Goal: Contribute content: Add original content to the website for others to see

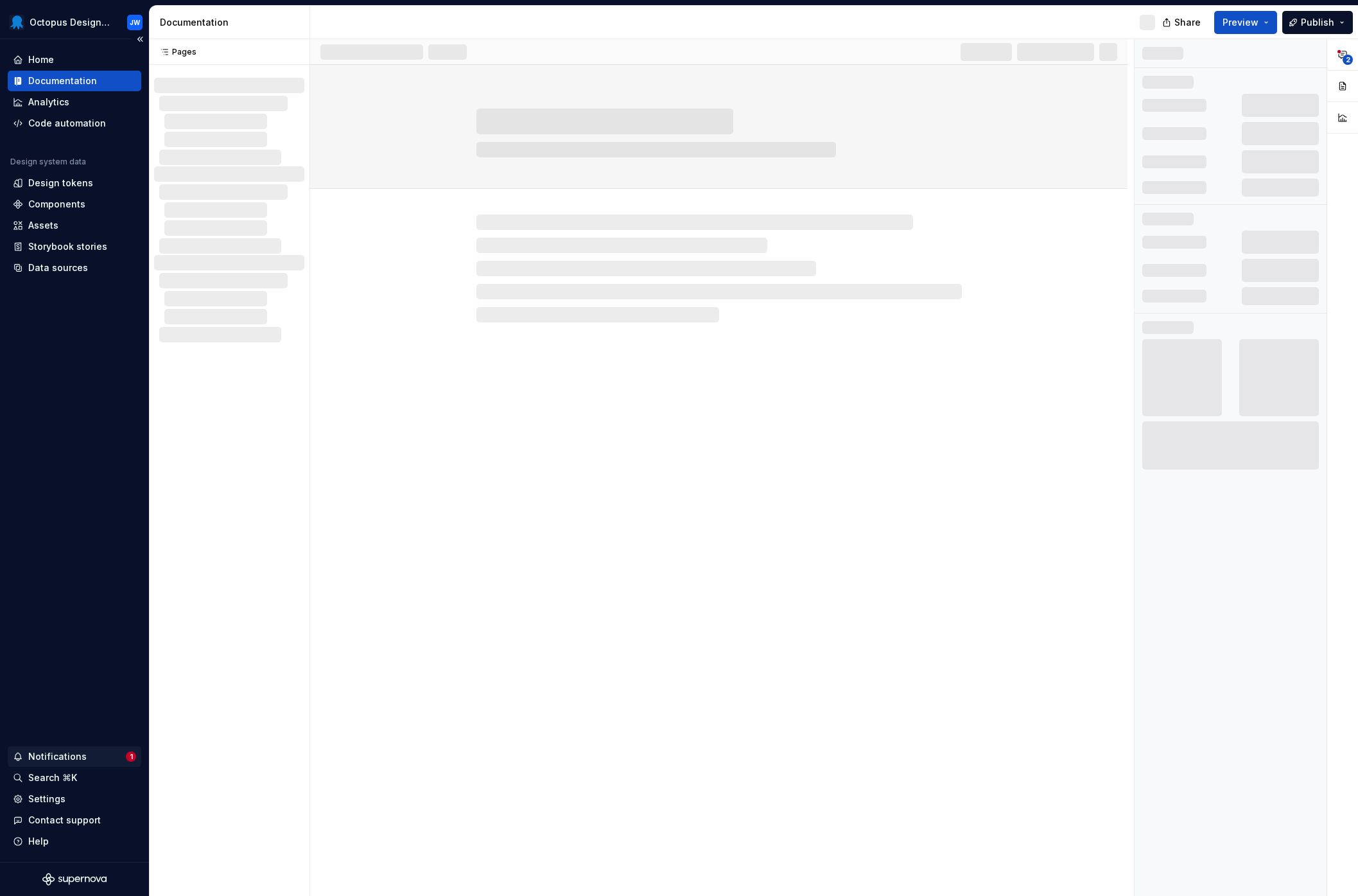
click at [93, 758] on div "Notifications" at bounding box center [69, 756] width 113 height 13
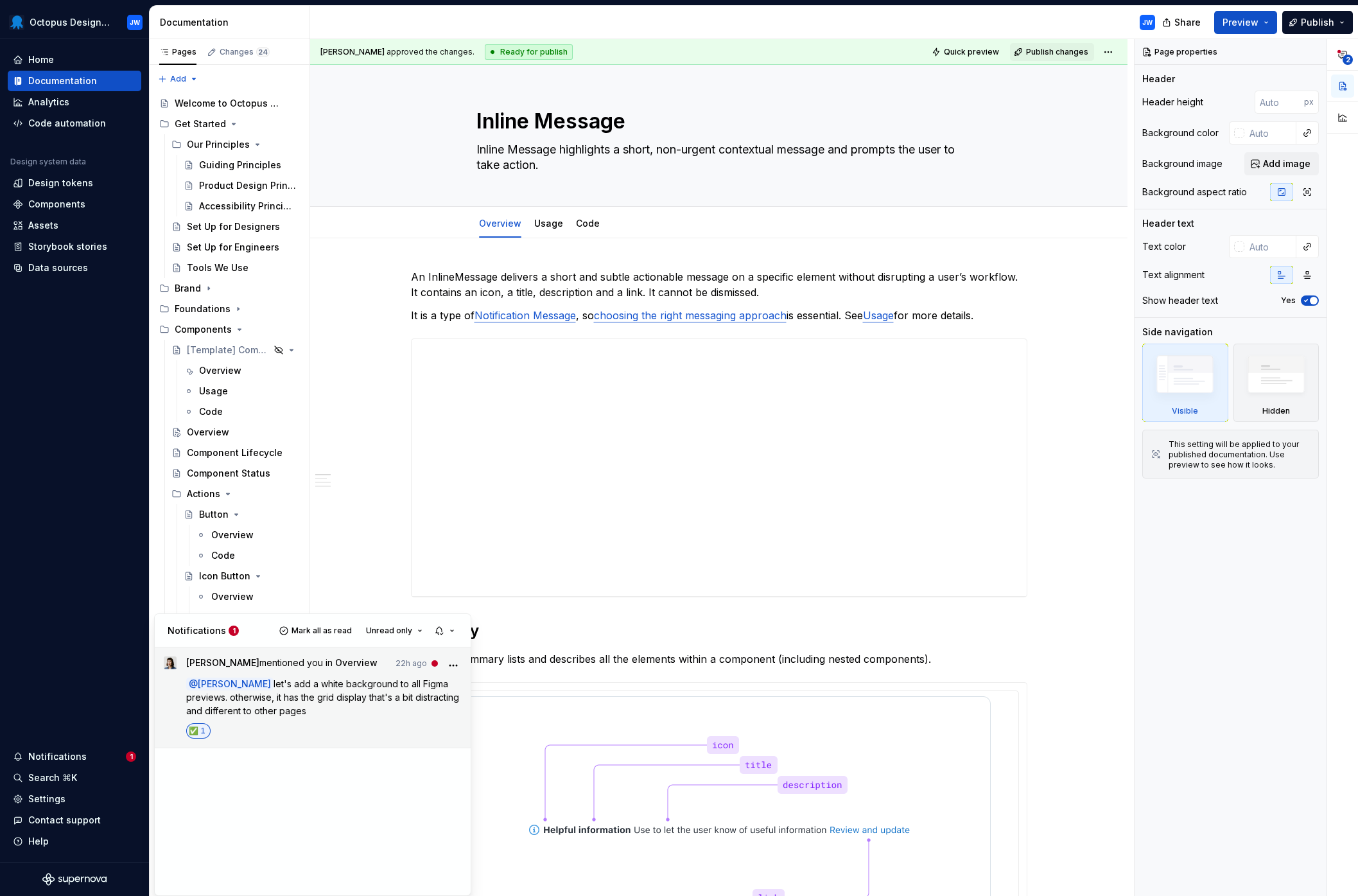
click at [418, 686] on span "let's add a white background to all Figma previews. otherwise, it has the grid …" at bounding box center [324, 697] width 276 height 38
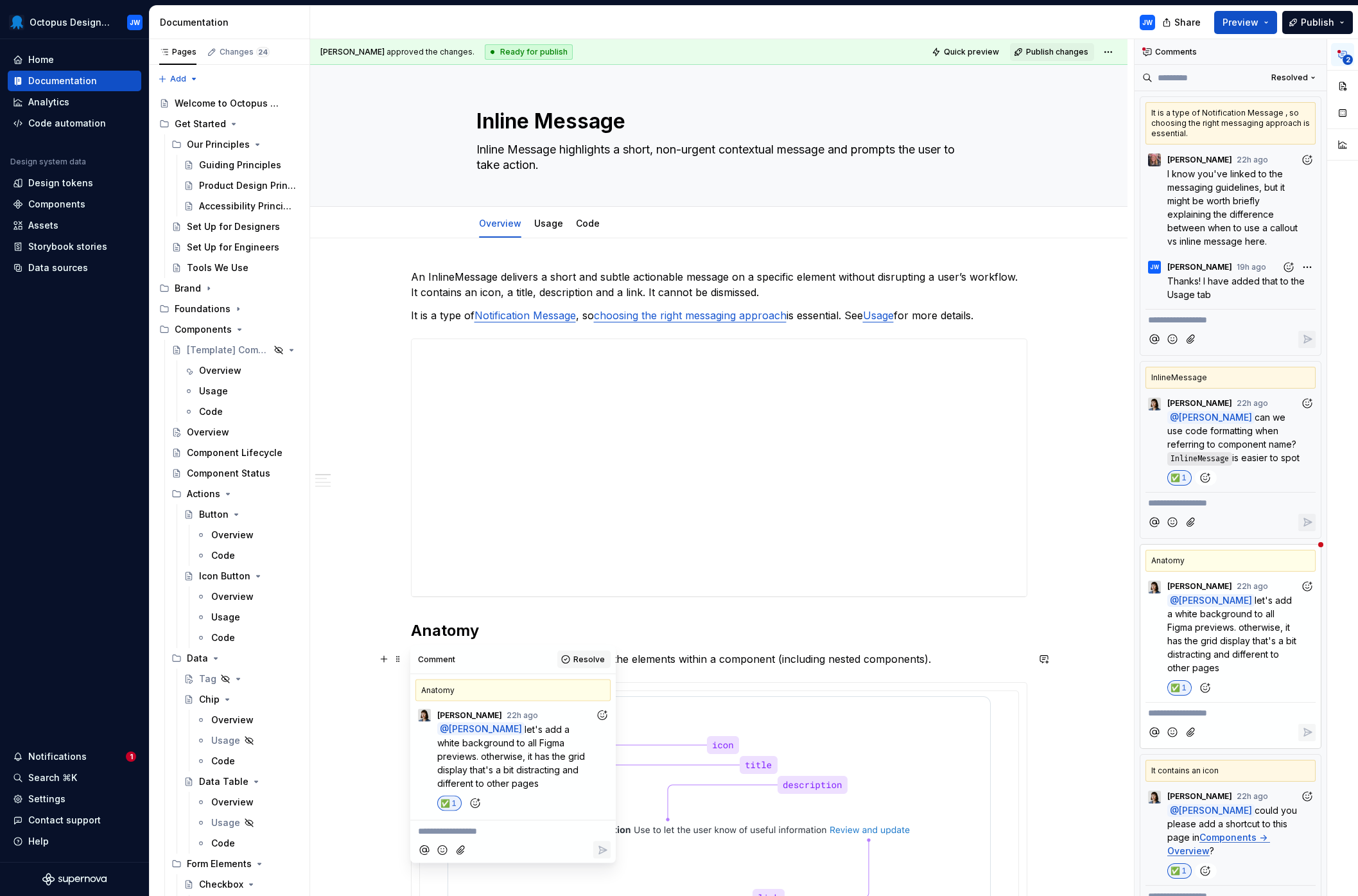
click at [598, 661] on span "Resolve" at bounding box center [589, 659] width 31 height 11
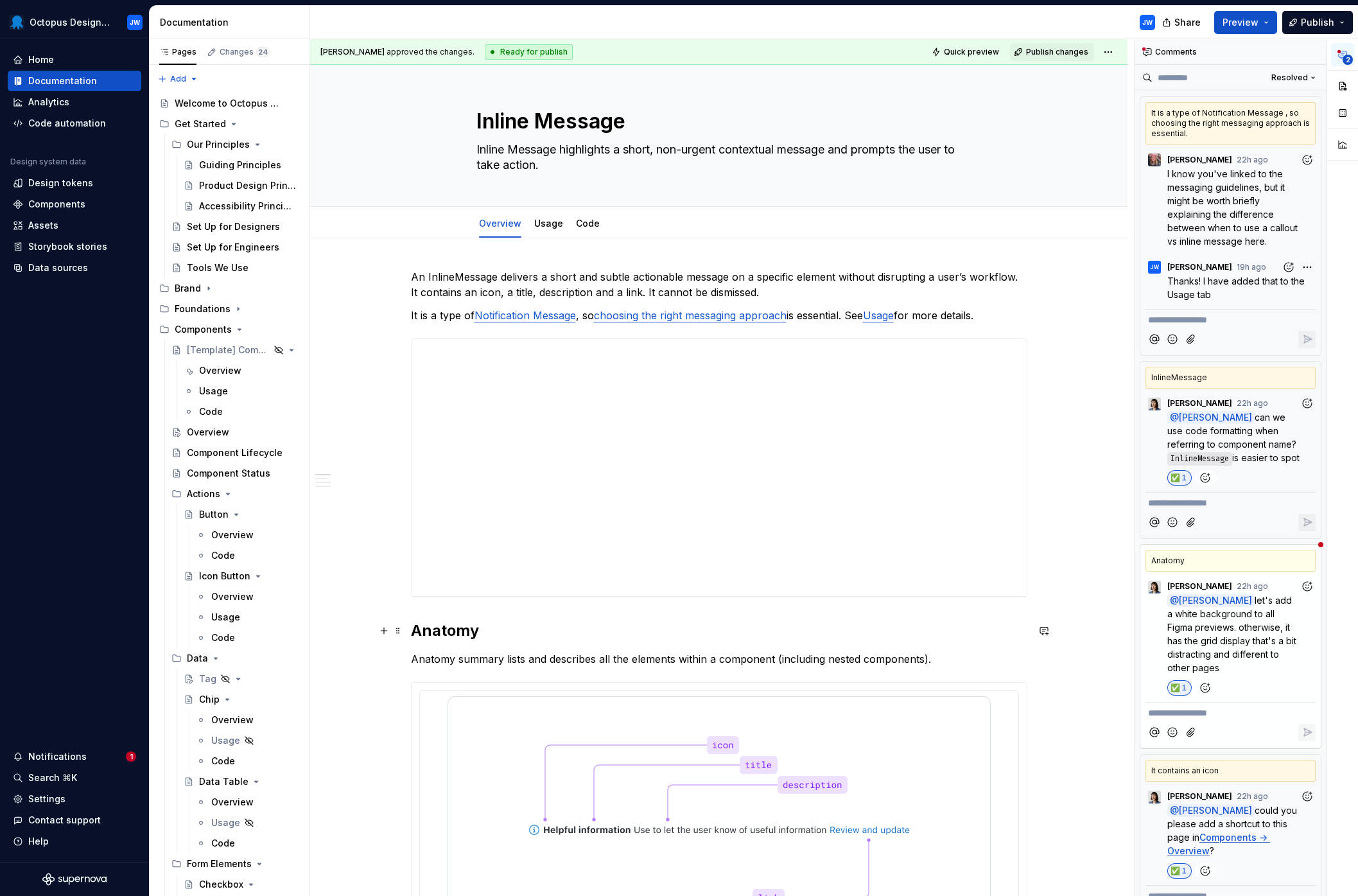
click at [551, 631] on h2 "Anatomy" at bounding box center [719, 630] width 616 height 21
click at [1037, 47] on span "Publish changes" at bounding box center [1057, 52] width 62 height 11
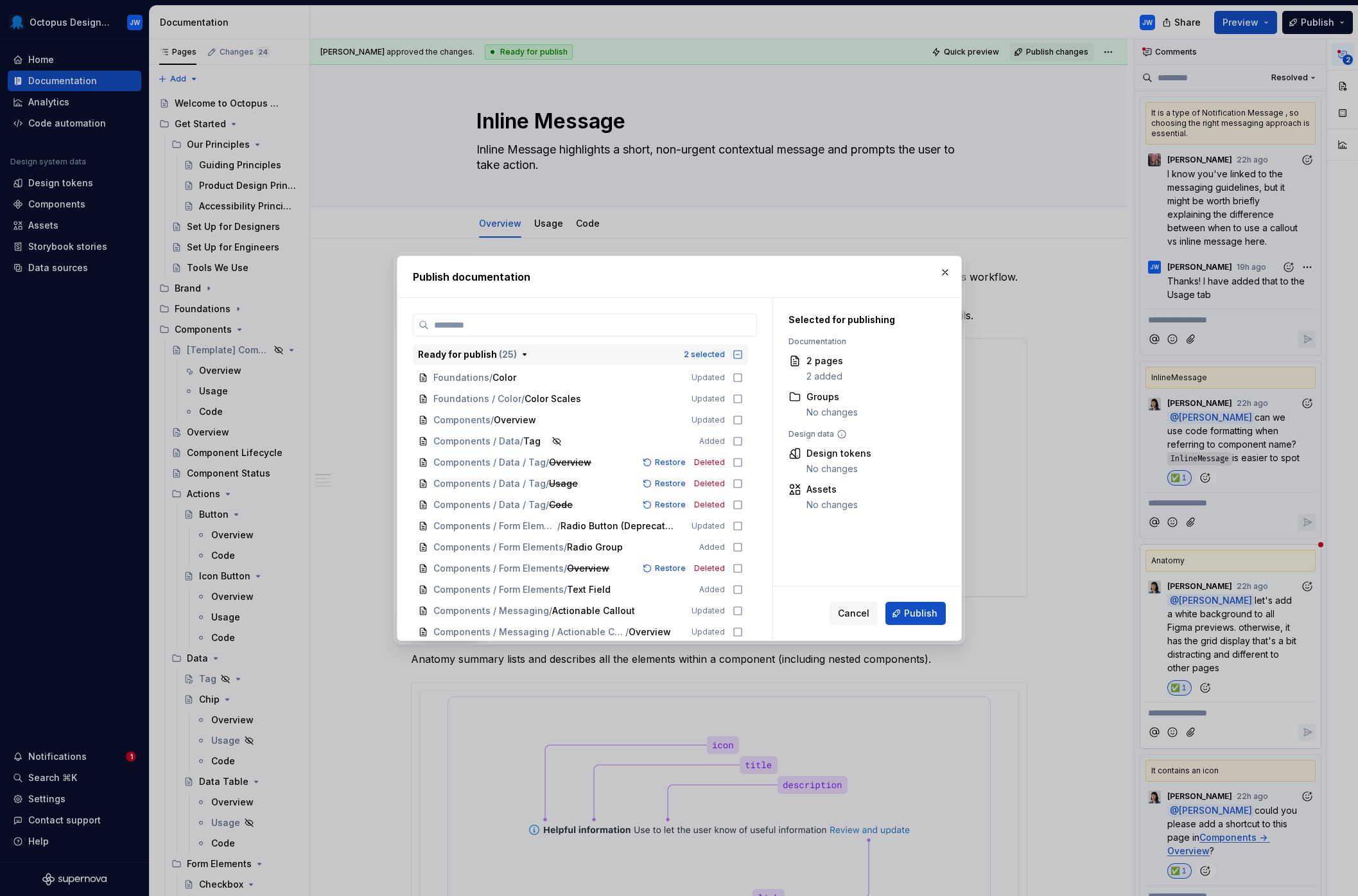
click at [740, 351] on icon "button" at bounding box center [738, 355] width 11 height 11
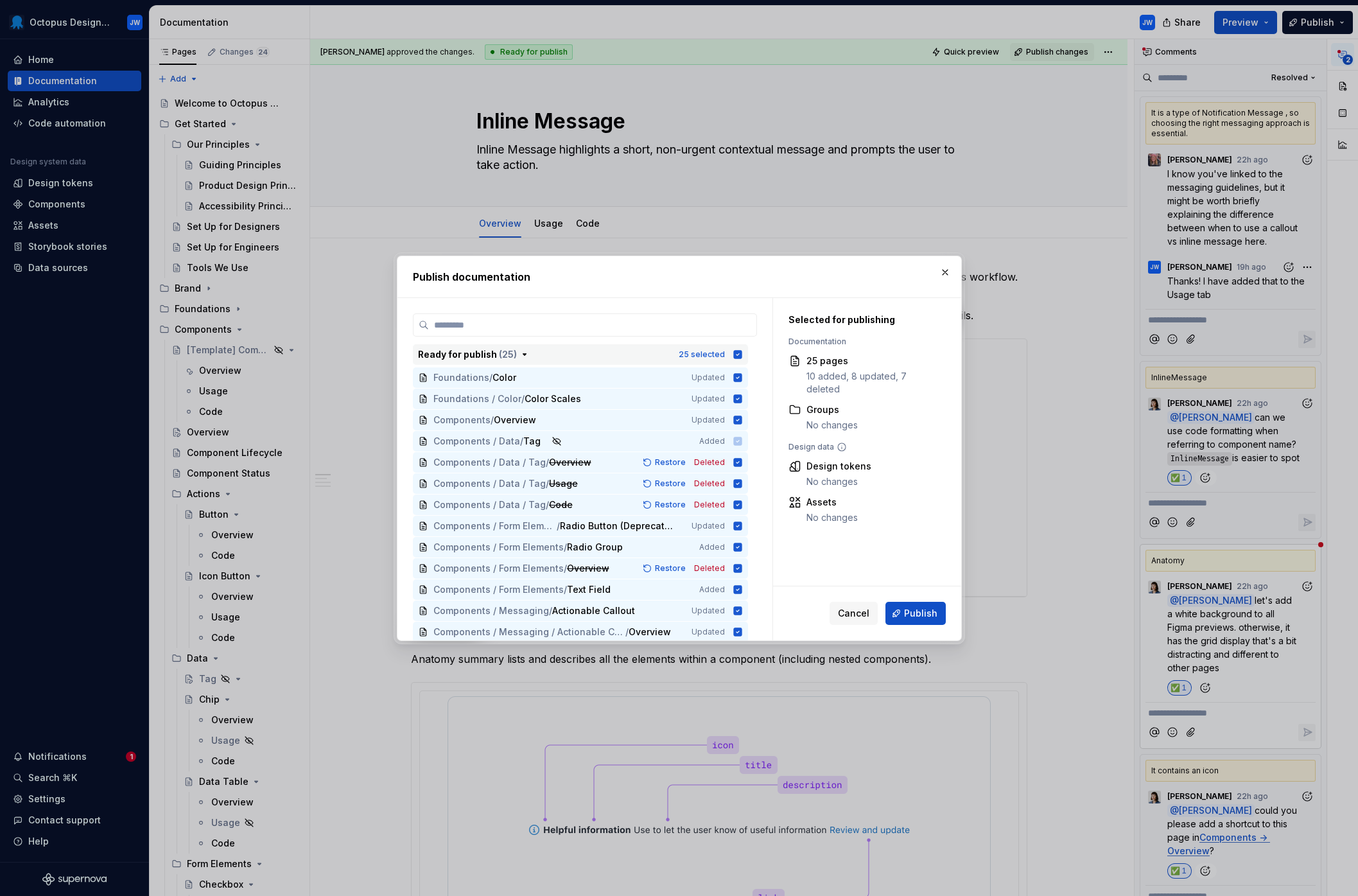
click at [735, 355] on icon "button" at bounding box center [737, 354] width 9 height 9
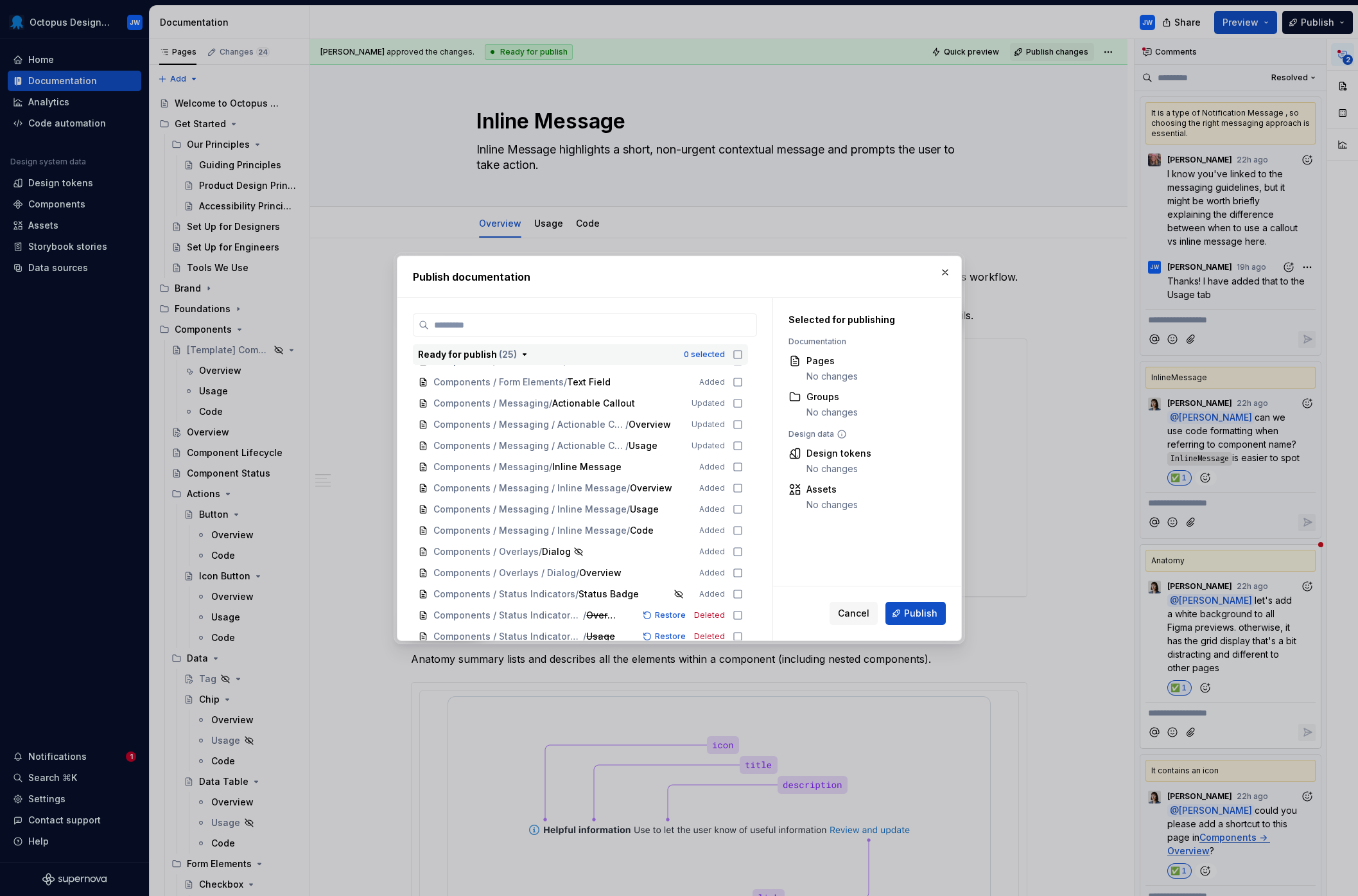
scroll to position [217, 0]
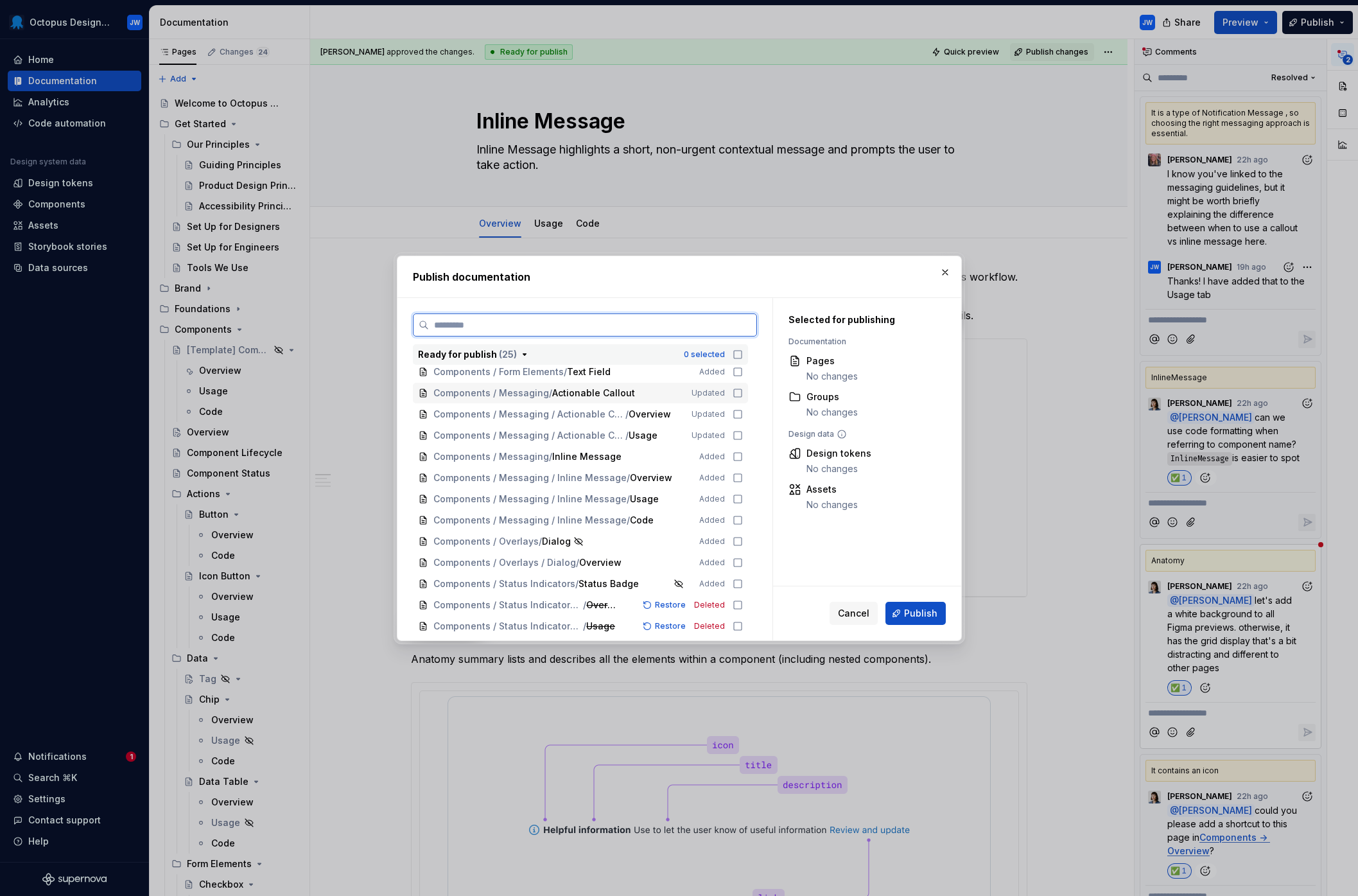
click at [736, 390] on icon at bounding box center [738, 393] width 11 height 11
click at [737, 412] on icon at bounding box center [738, 414] width 11 height 11
click at [736, 432] on icon at bounding box center [738, 435] width 11 height 11
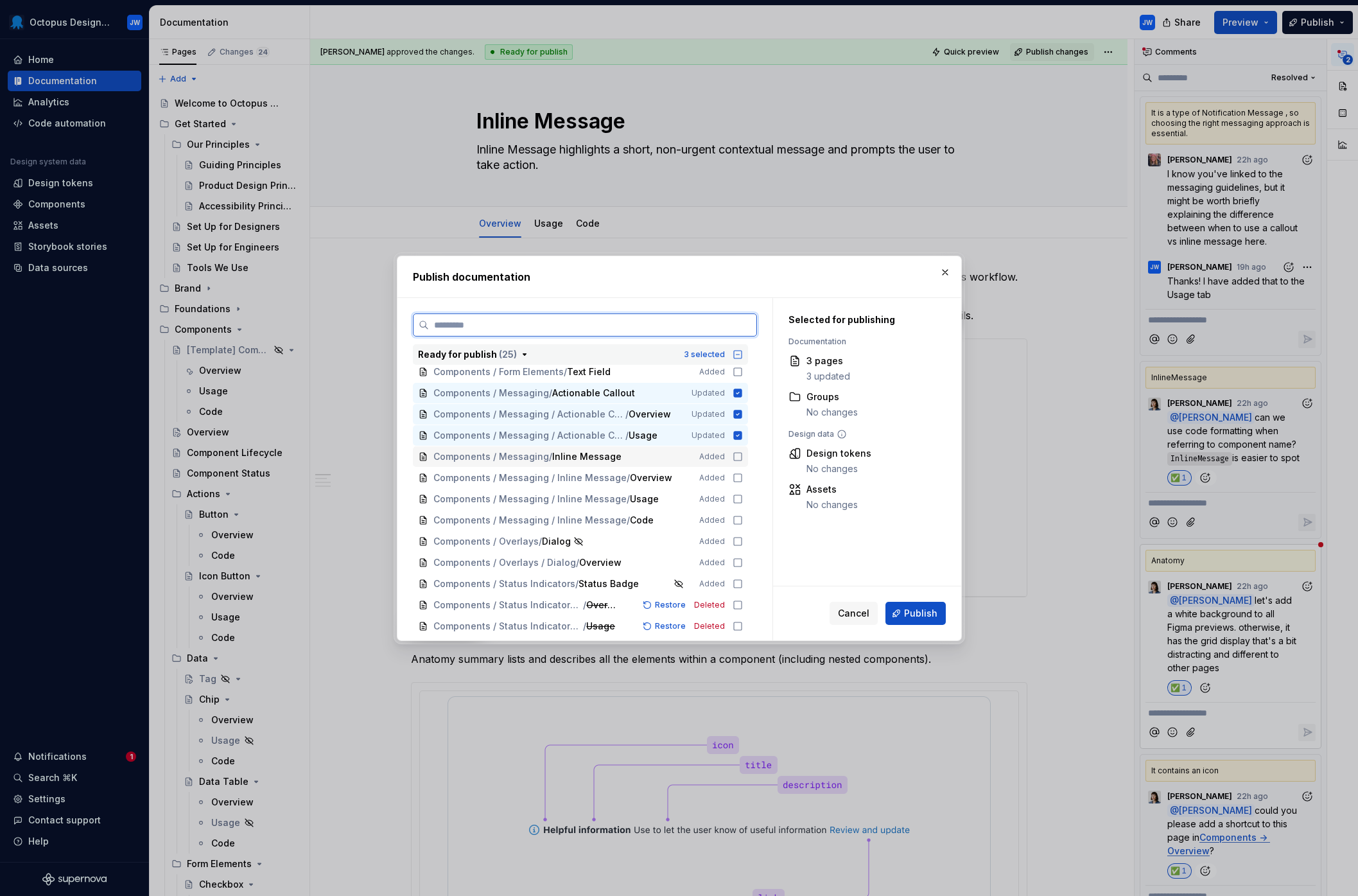
click at [739, 455] on icon at bounding box center [738, 457] width 11 height 11
click at [738, 476] on icon at bounding box center [738, 478] width 11 height 11
click at [738, 498] on icon at bounding box center [738, 499] width 11 height 11
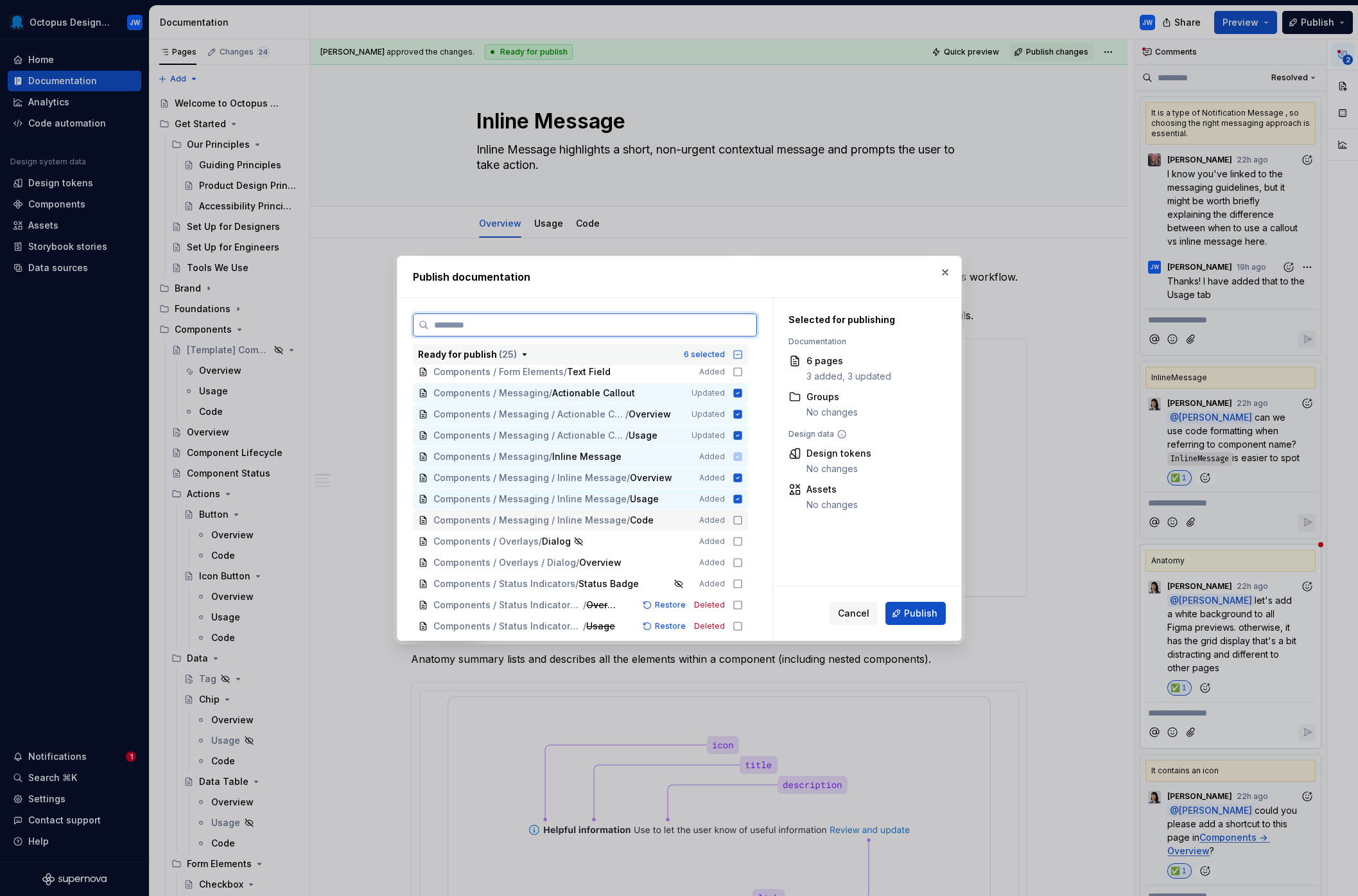
click at [739, 521] on icon at bounding box center [738, 520] width 11 height 11
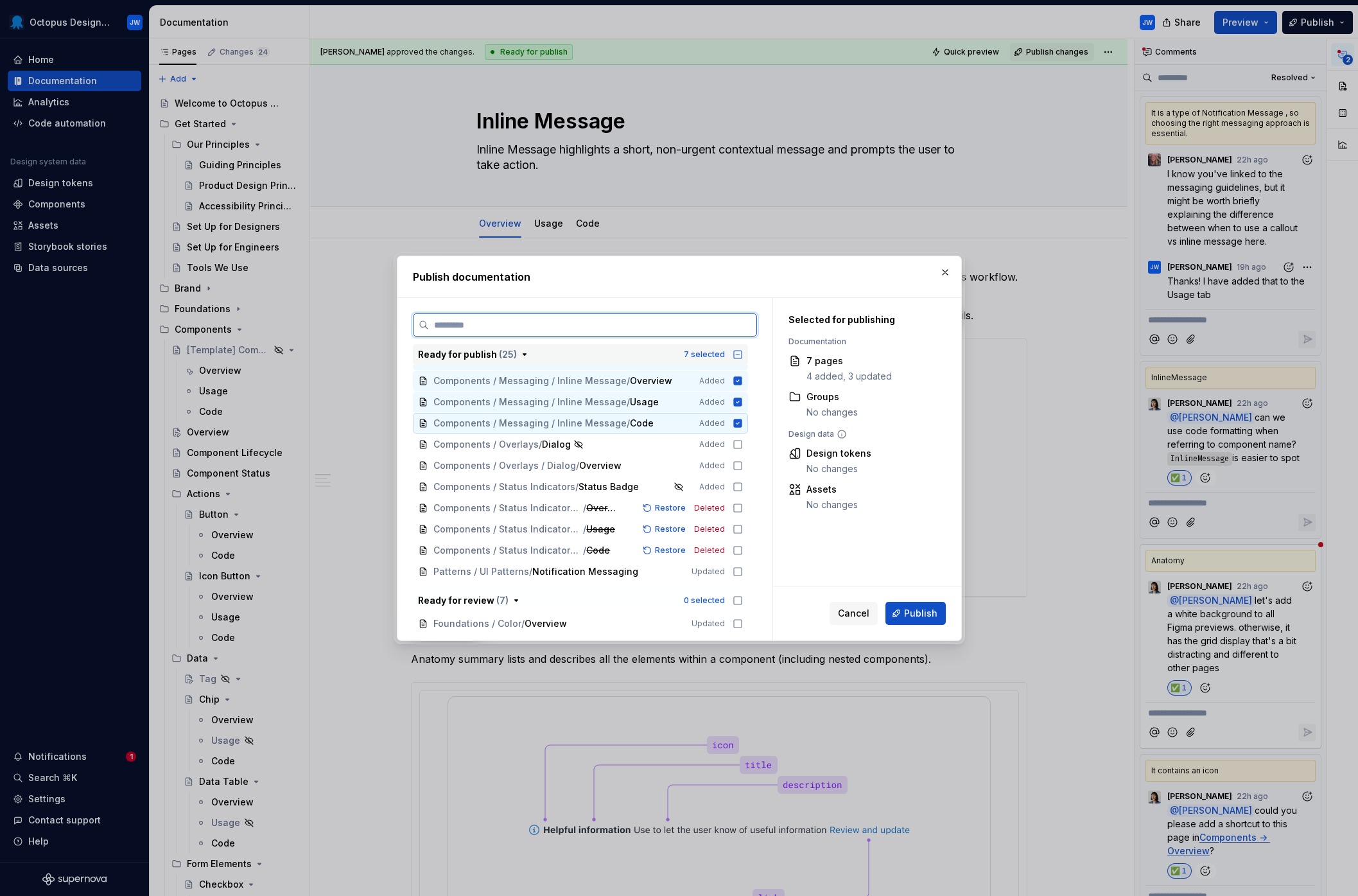
scroll to position [332, 0]
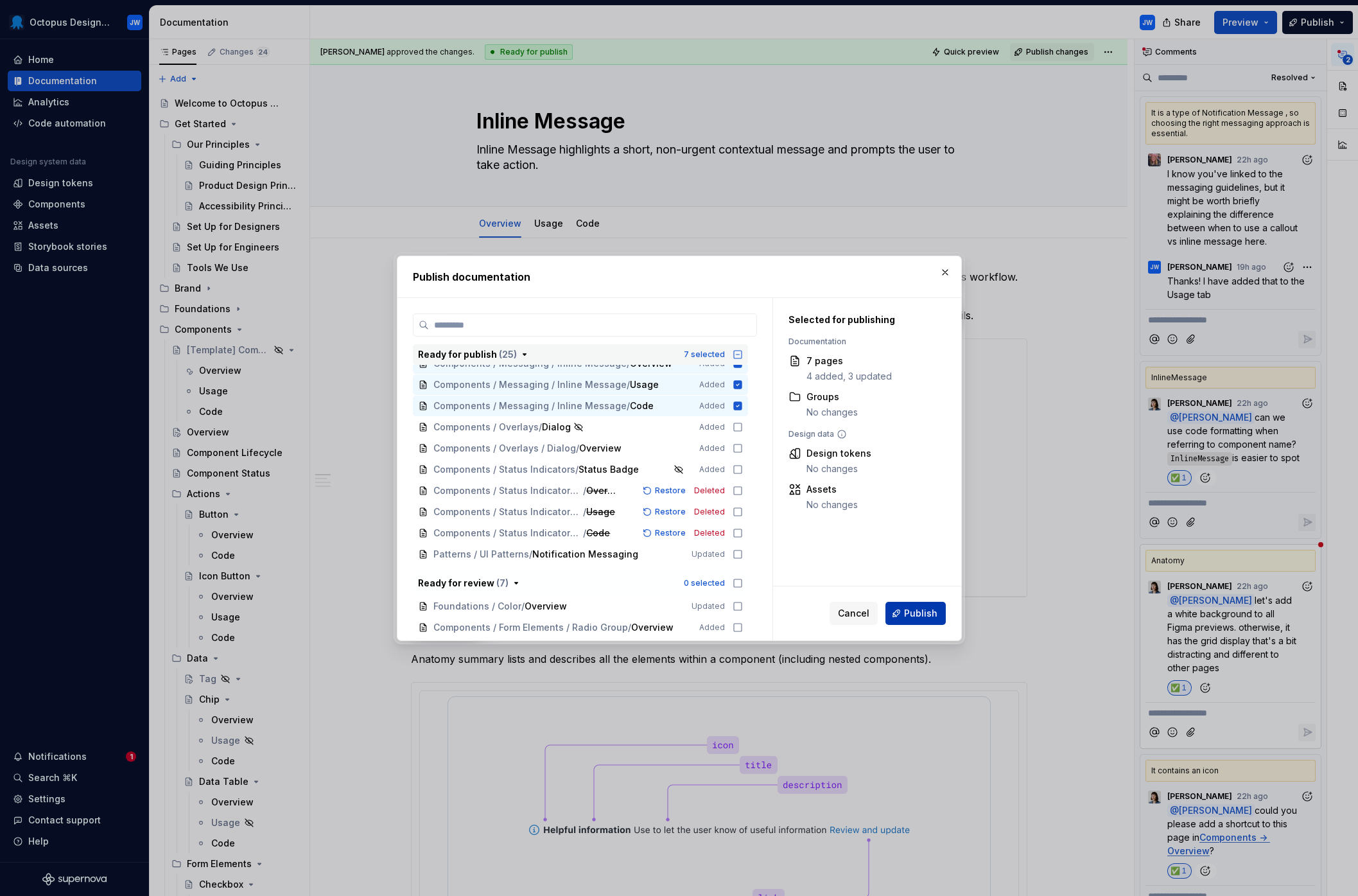
click at [921, 610] on span "Publish" at bounding box center [921, 613] width 33 height 13
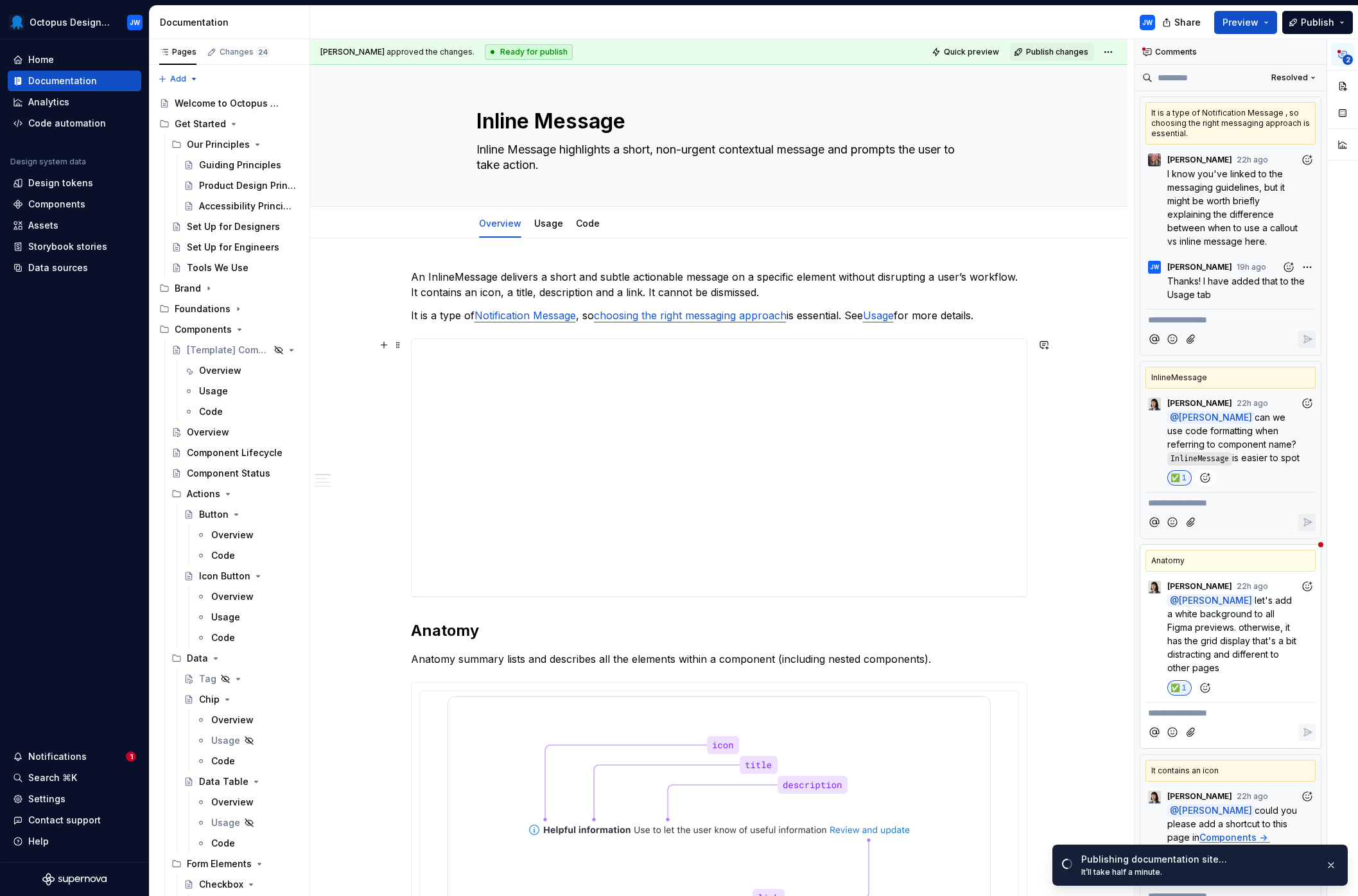
type textarea "*"
click at [1037, 19] on span "Publish" at bounding box center [1318, 22] width 33 height 13
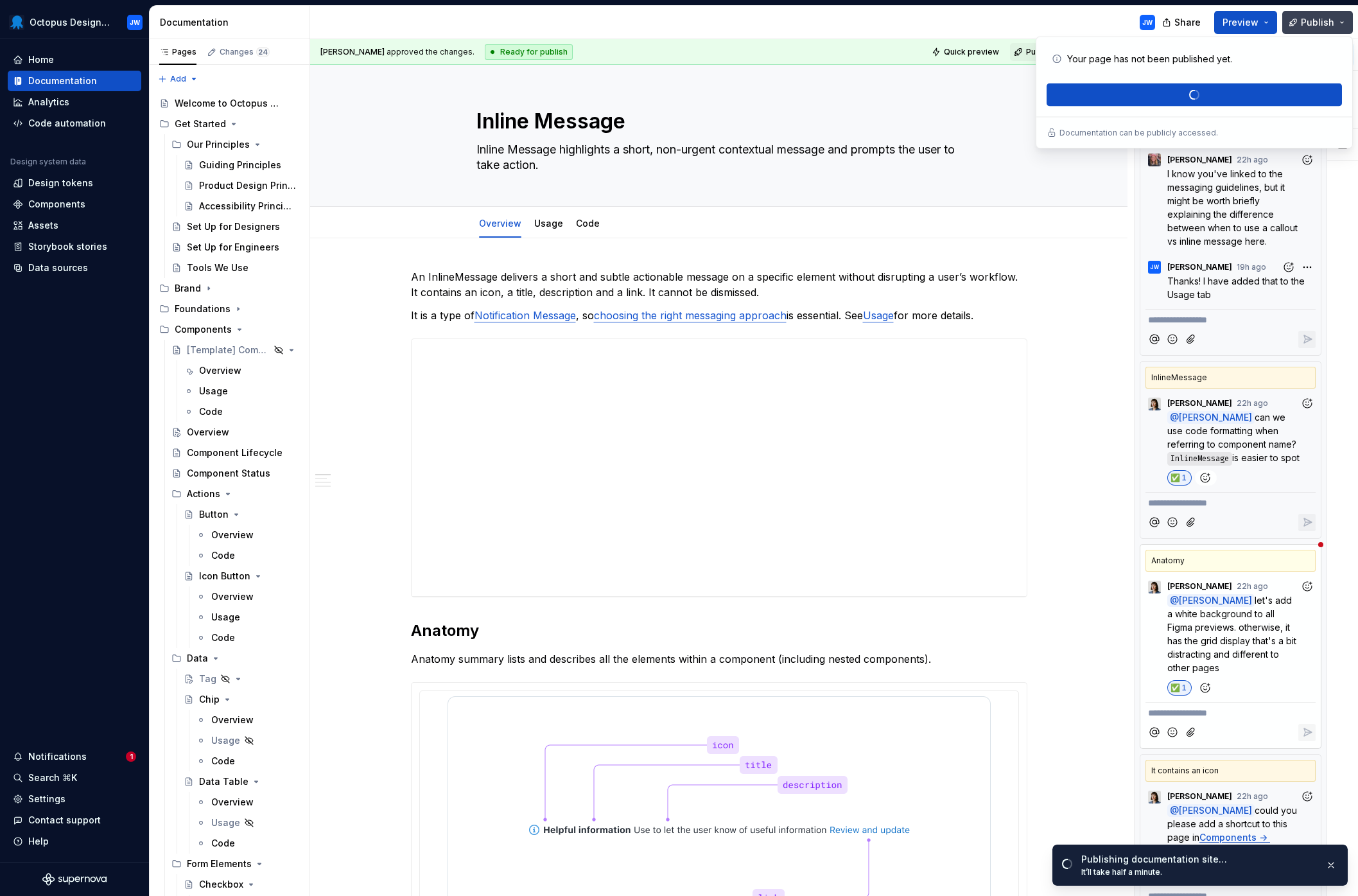
click at [1037, 19] on span "Publish" at bounding box center [1318, 22] width 33 height 13
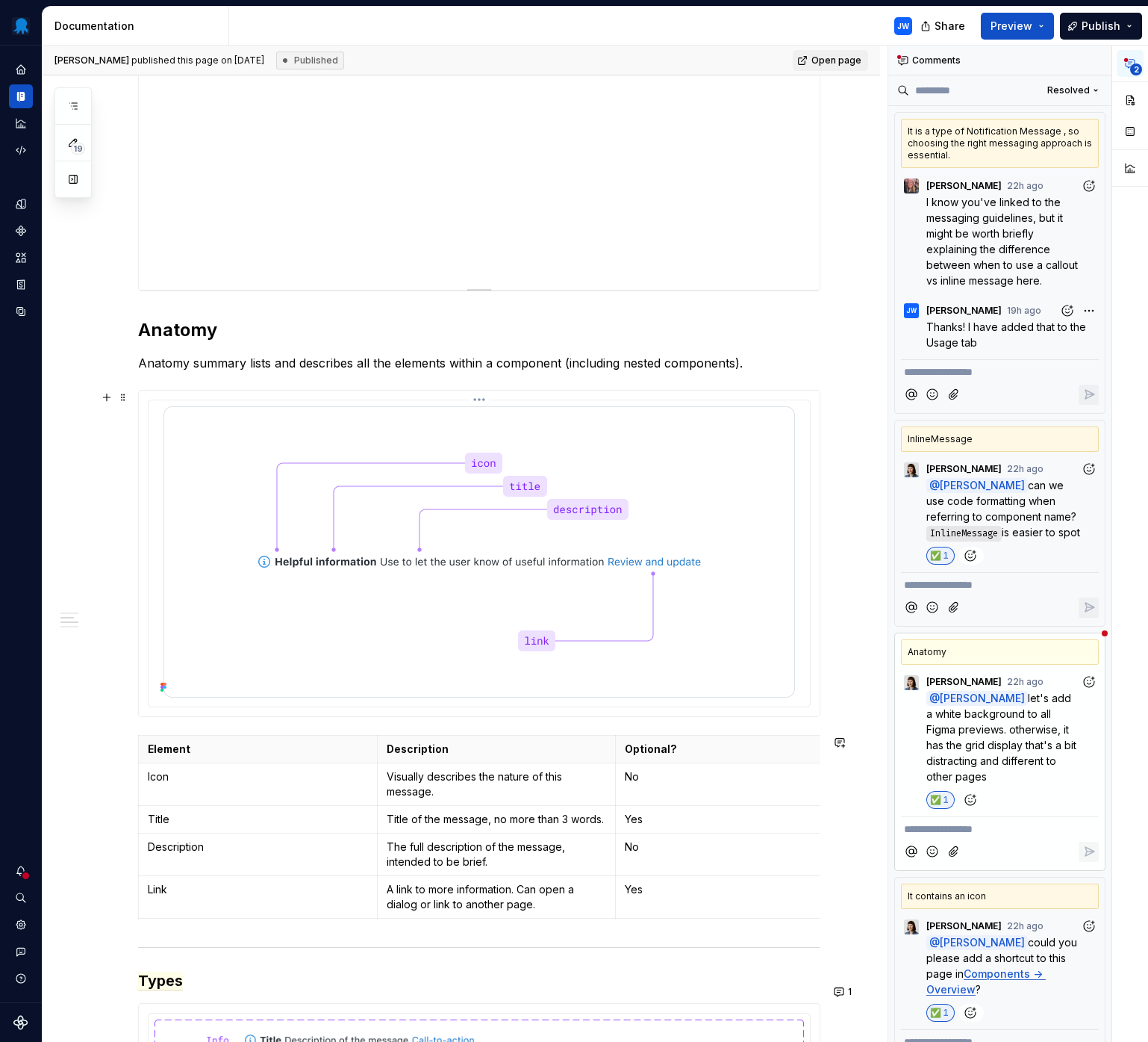
scroll to position [0, 0]
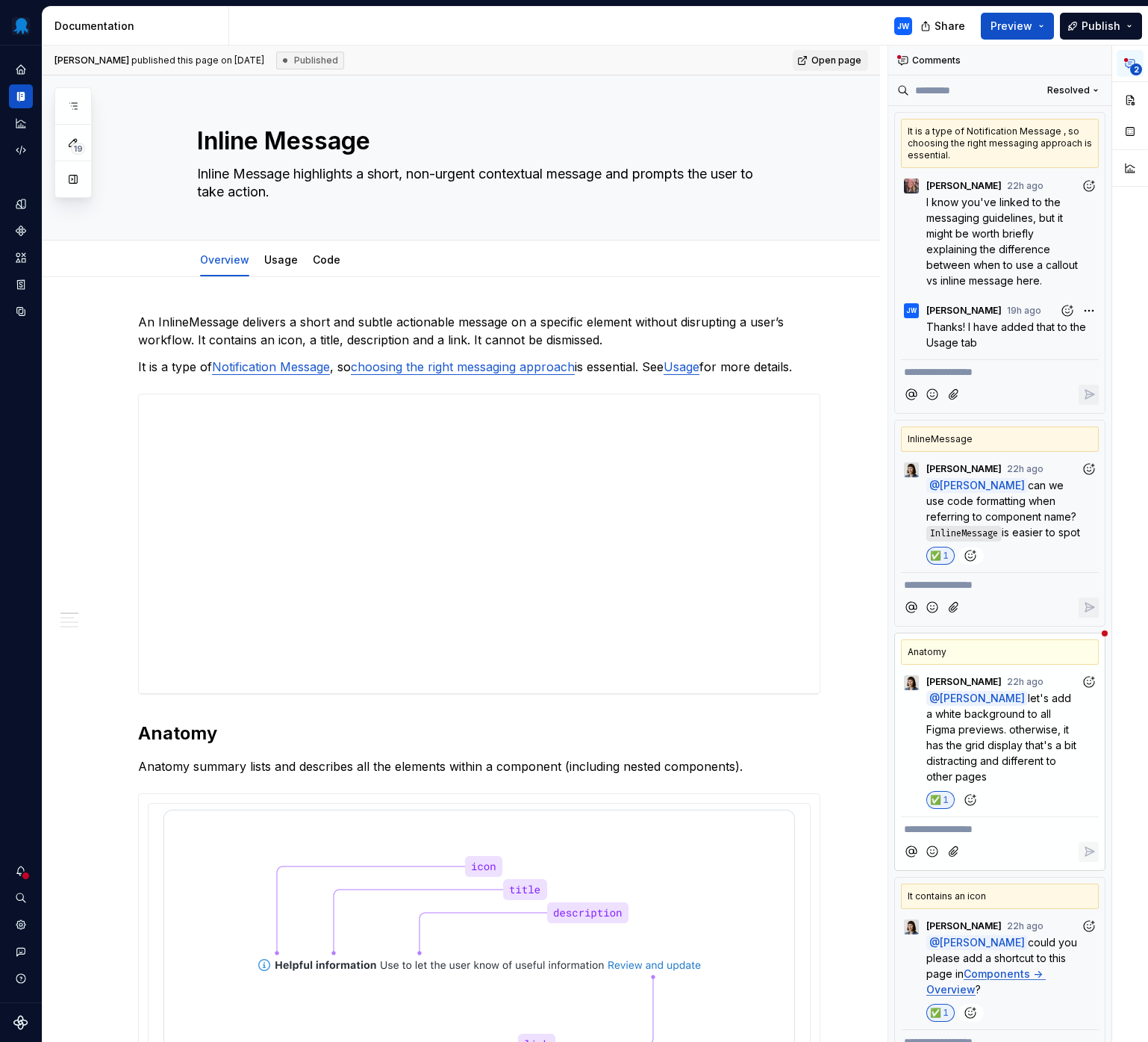
click at [1128, 66] on icon "button" at bounding box center [1130, 64] width 9 height 8
click at [1132, 69] on span "2" at bounding box center [1136, 69] width 12 height 12
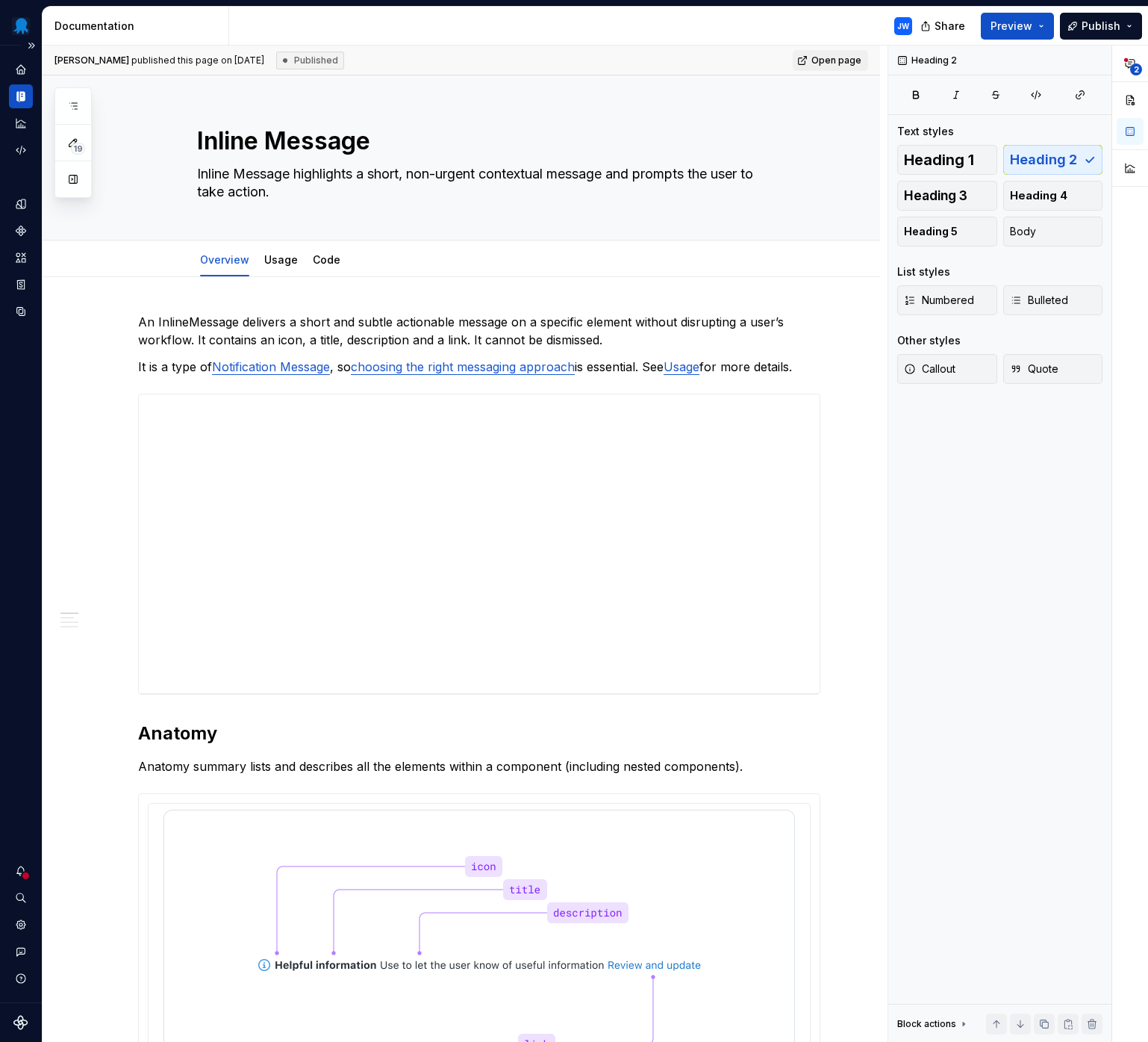
click at [22, 103] on icon "Documentation" at bounding box center [20, 96] width 13 height 13
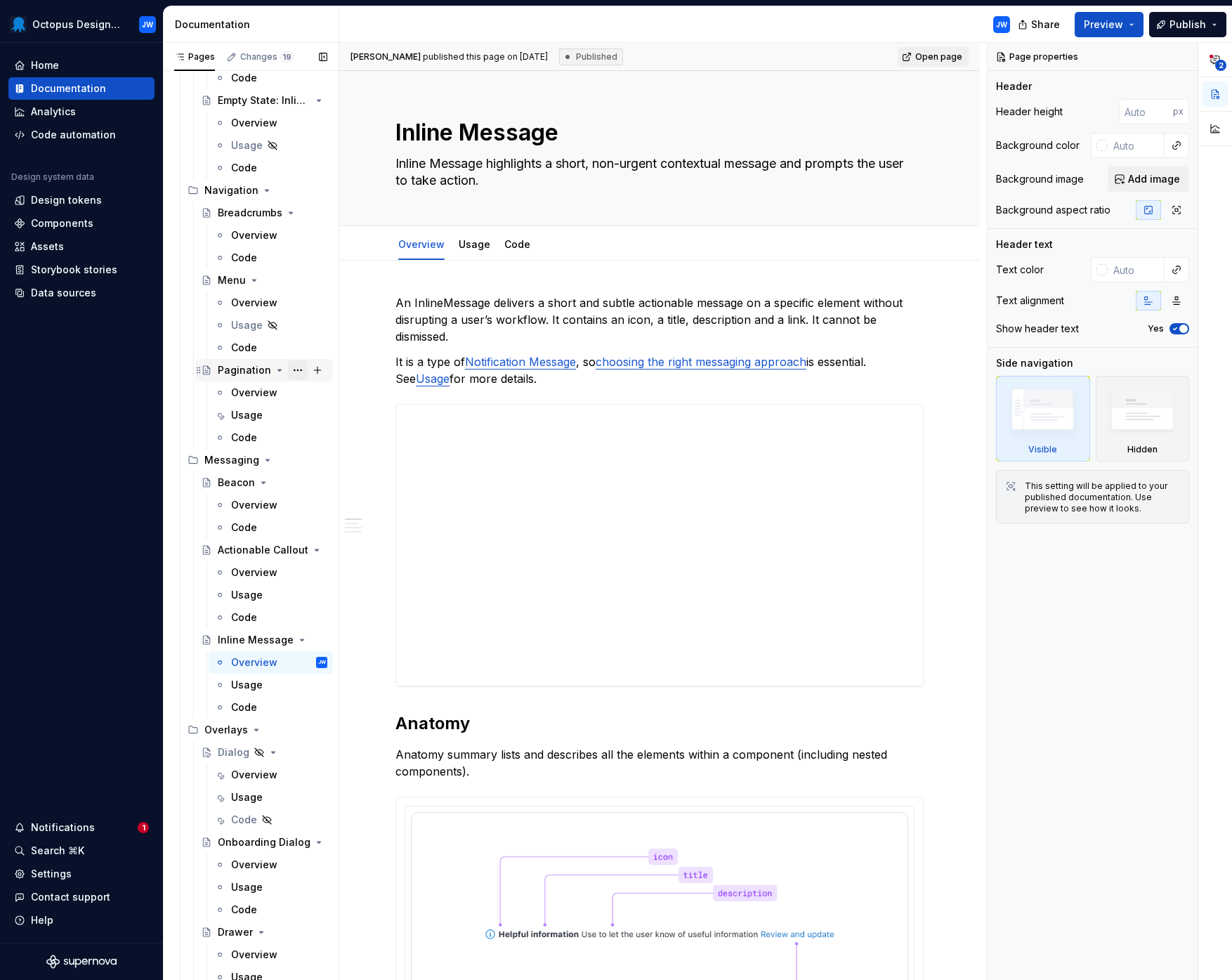
scroll to position [2252, 0]
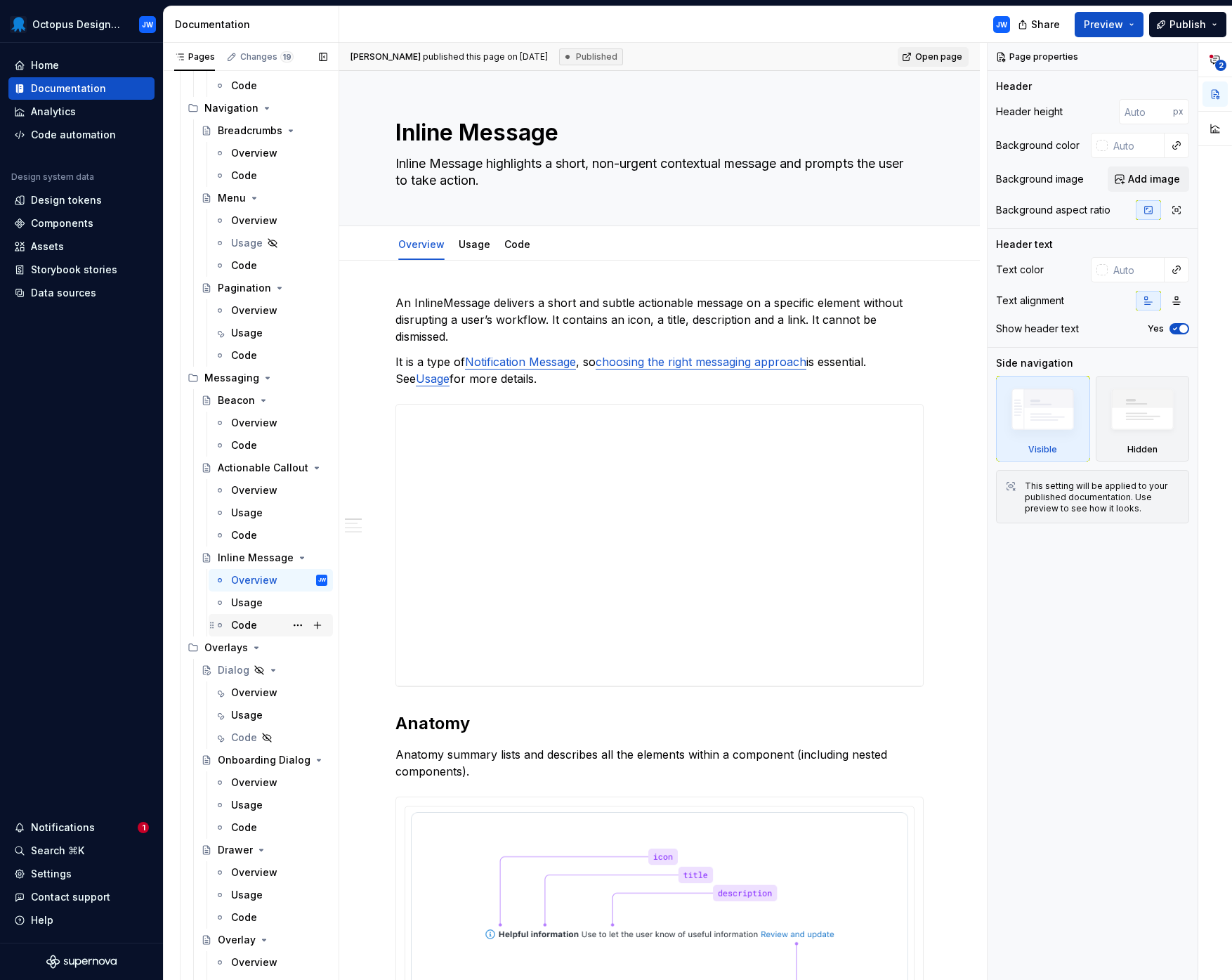
click at [268, 621] on div "Code" at bounding box center [279, 625] width 96 height 20
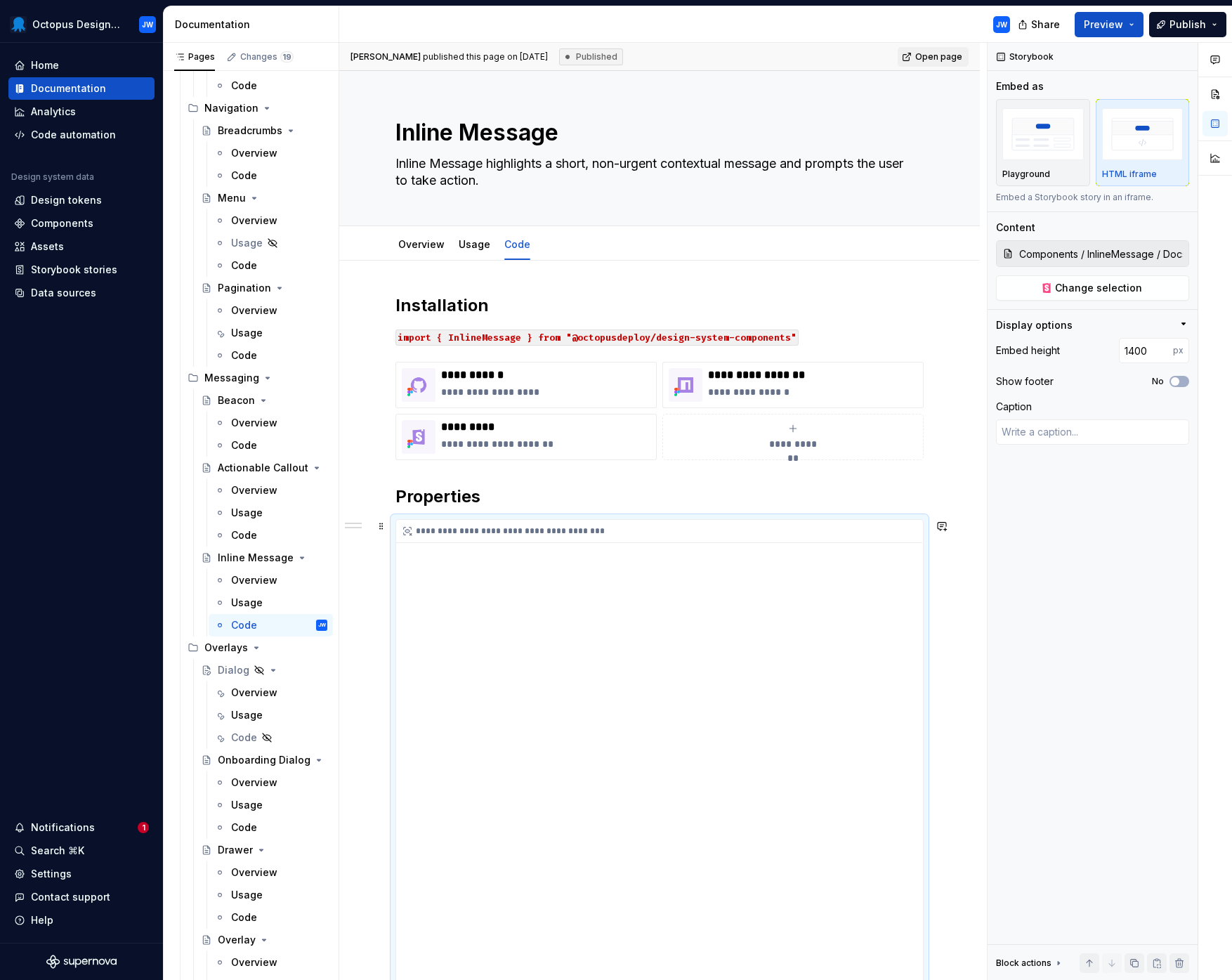
click at [1069, 128] on img "button" at bounding box center [1043, 133] width 81 height 51
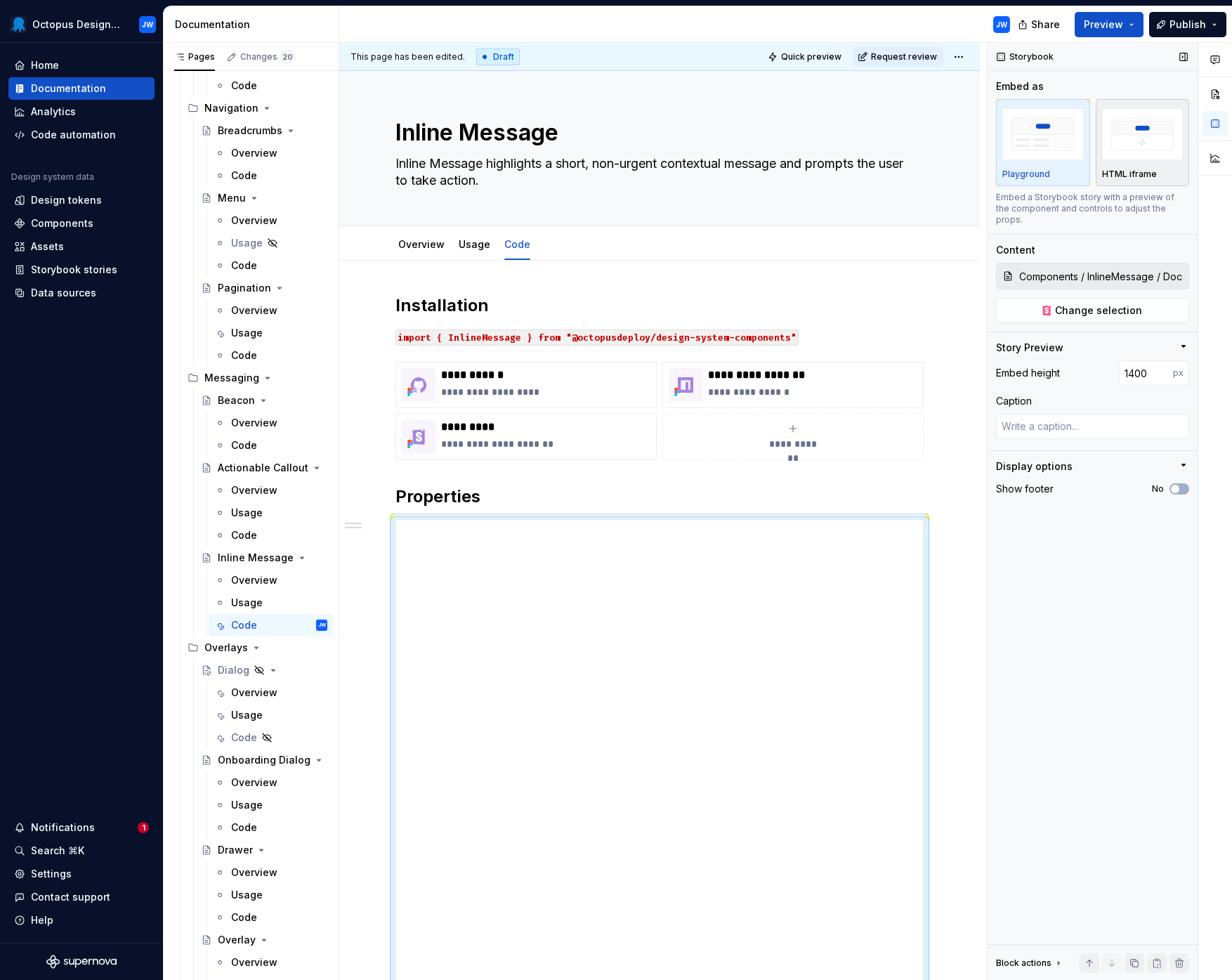
click at [1134, 137] on img "button" at bounding box center [1143, 133] width 81 height 51
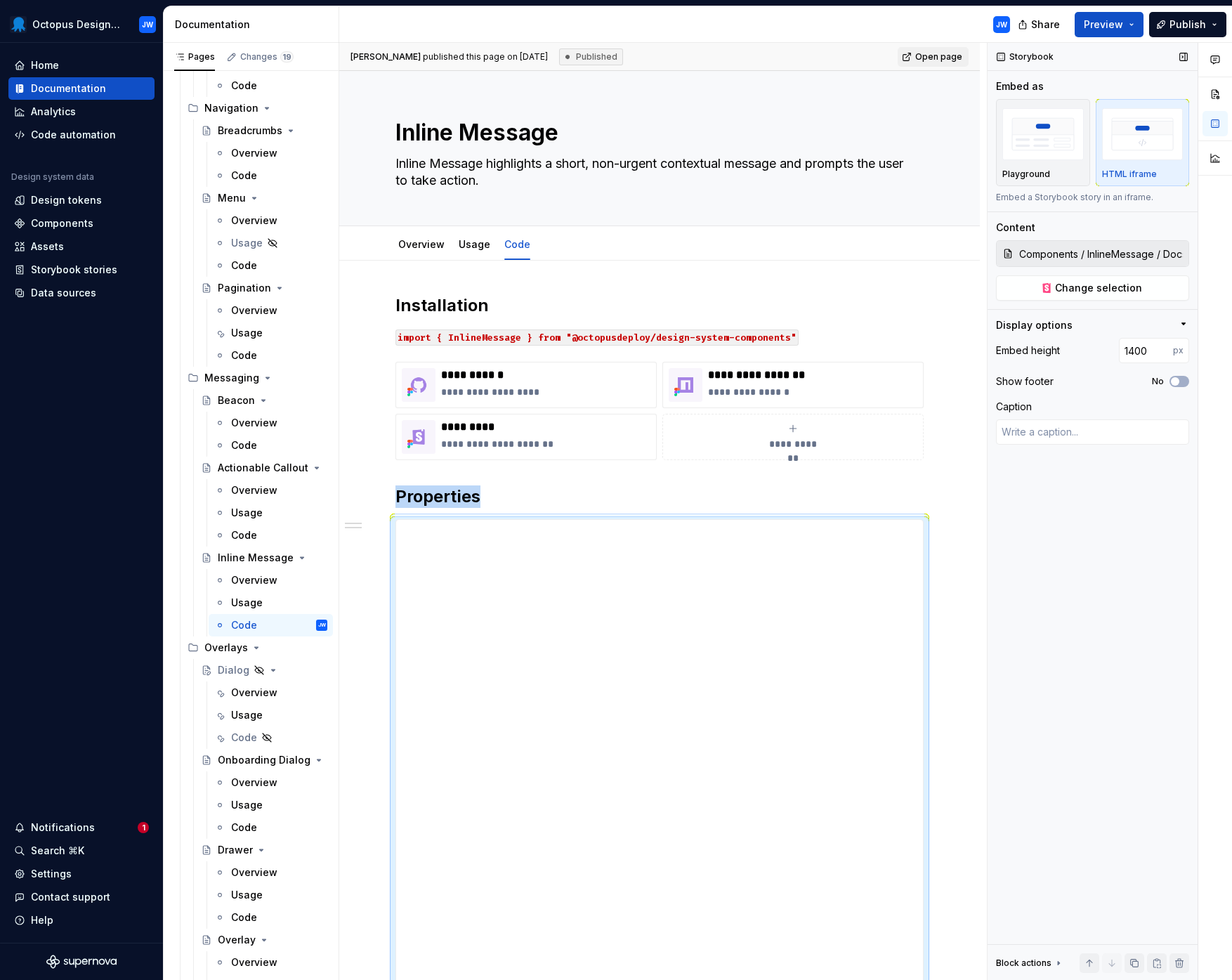
scroll to position [476, 0]
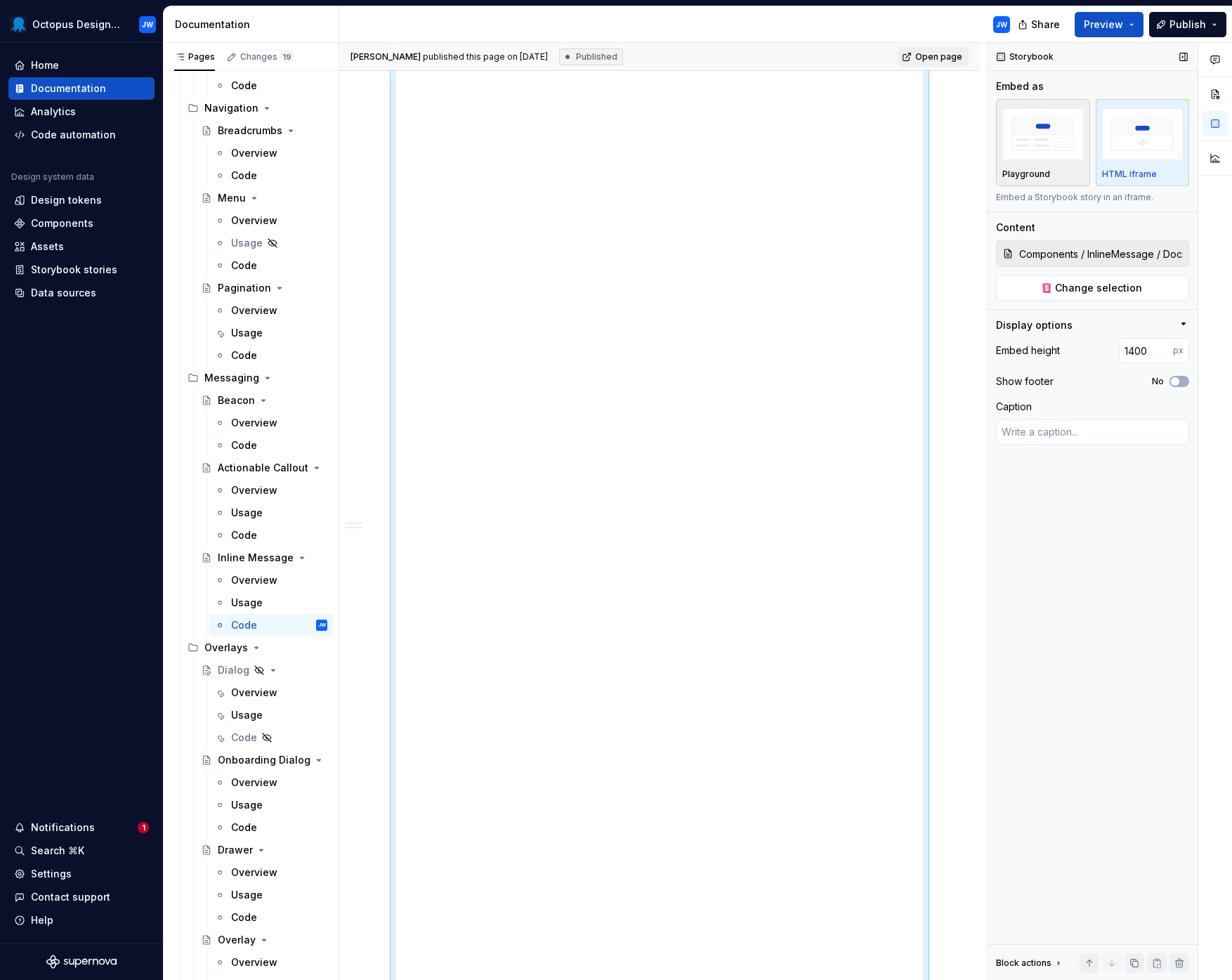
click at [1050, 136] on img "button" at bounding box center [1043, 133] width 81 height 51
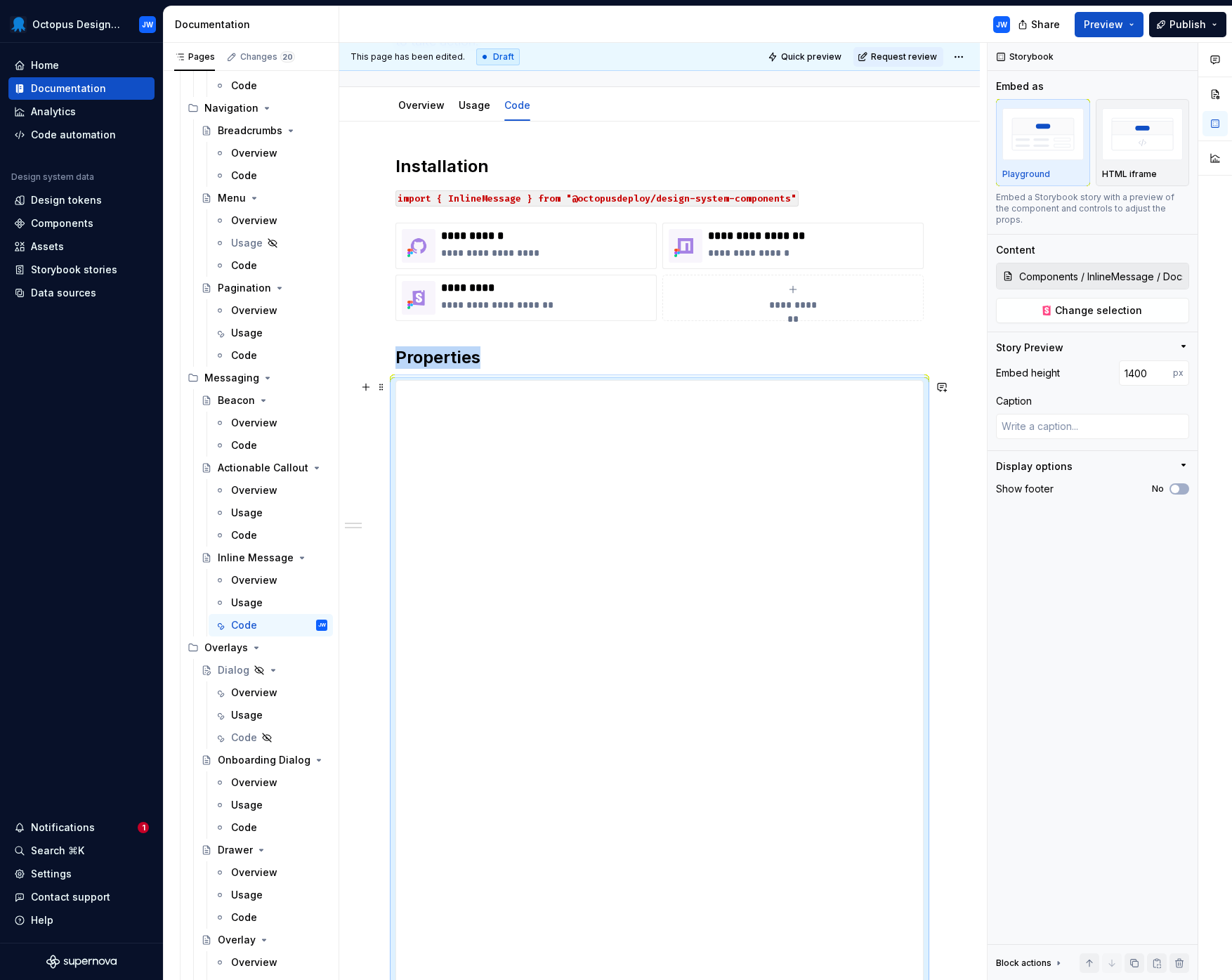
scroll to position [0, 0]
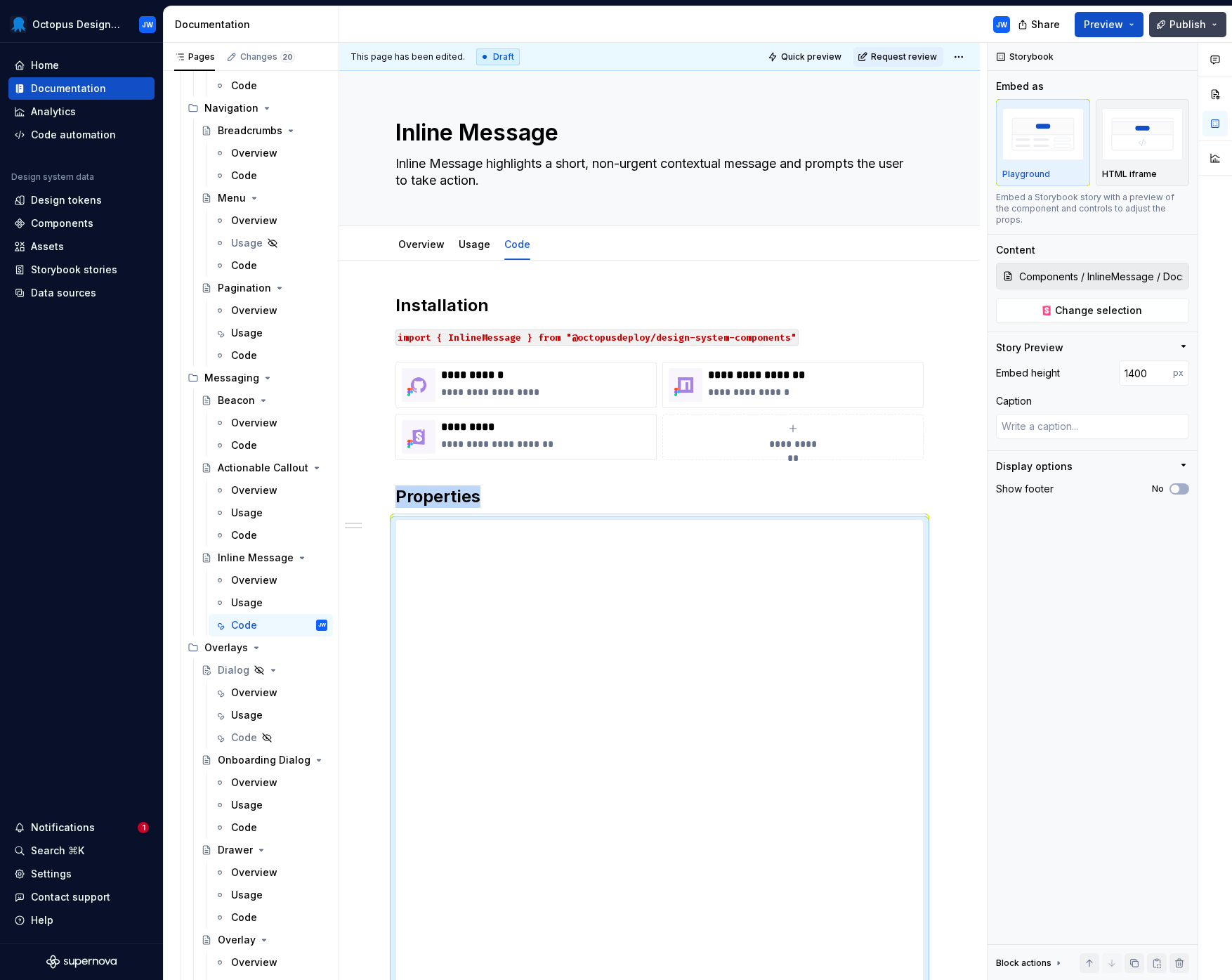
click at [1134, 21] on span "Publish" at bounding box center [1188, 24] width 36 height 14
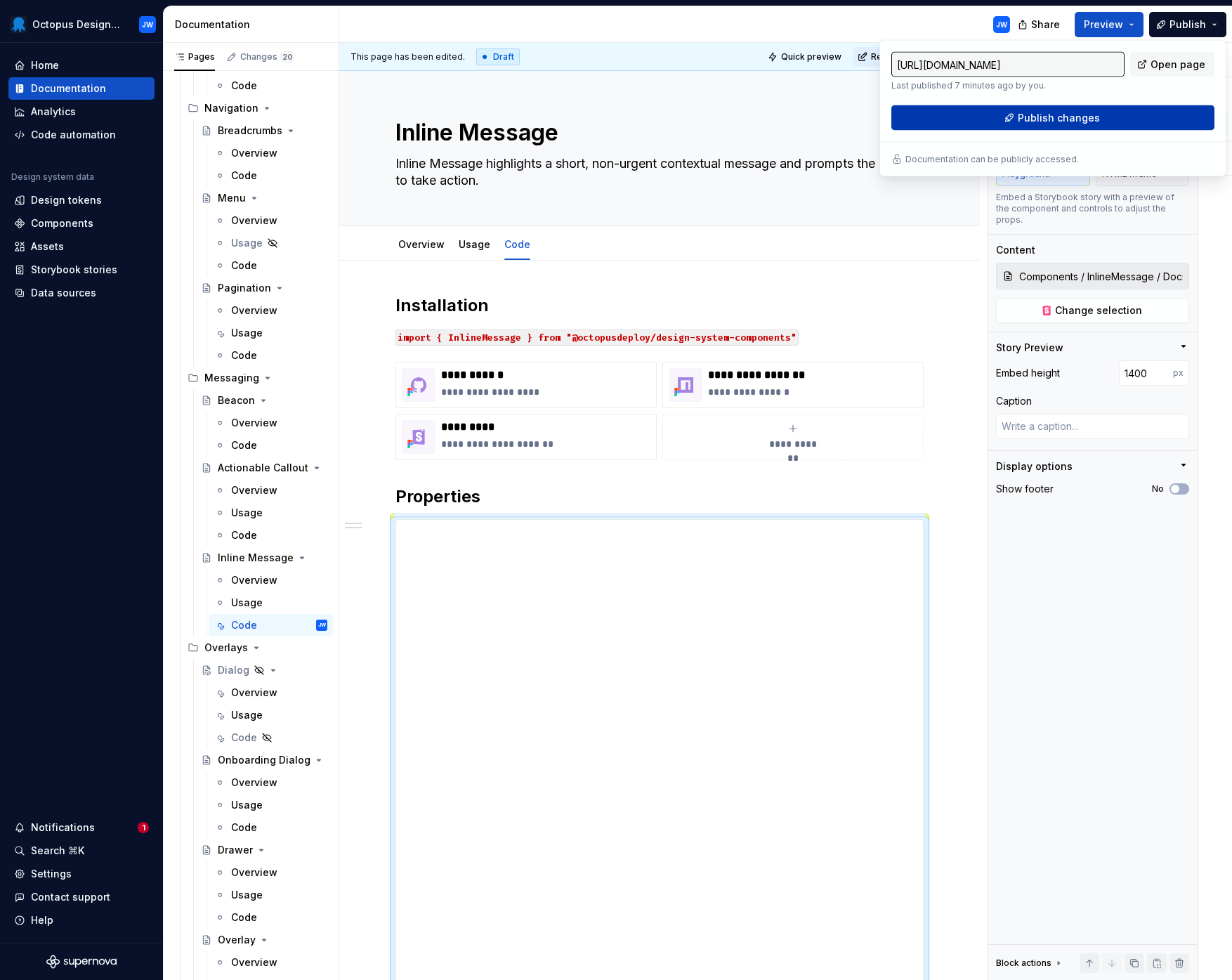
click at [1084, 112] on span "Publish changes" at bounding box center [1059, 117] width 82 height 14
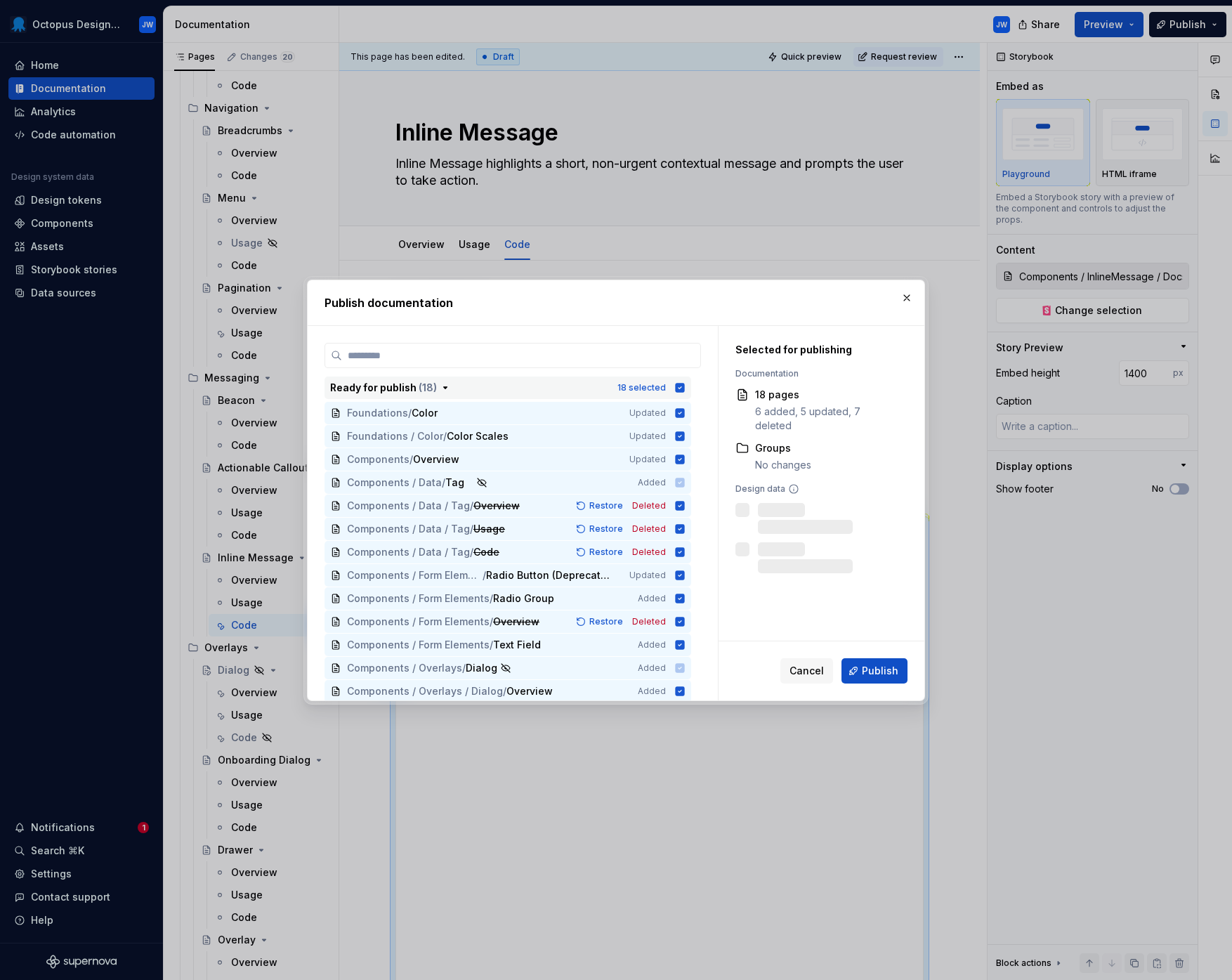
click at [681, 388] on icon "button" at bounding box center [680, 387] width 9 height 9
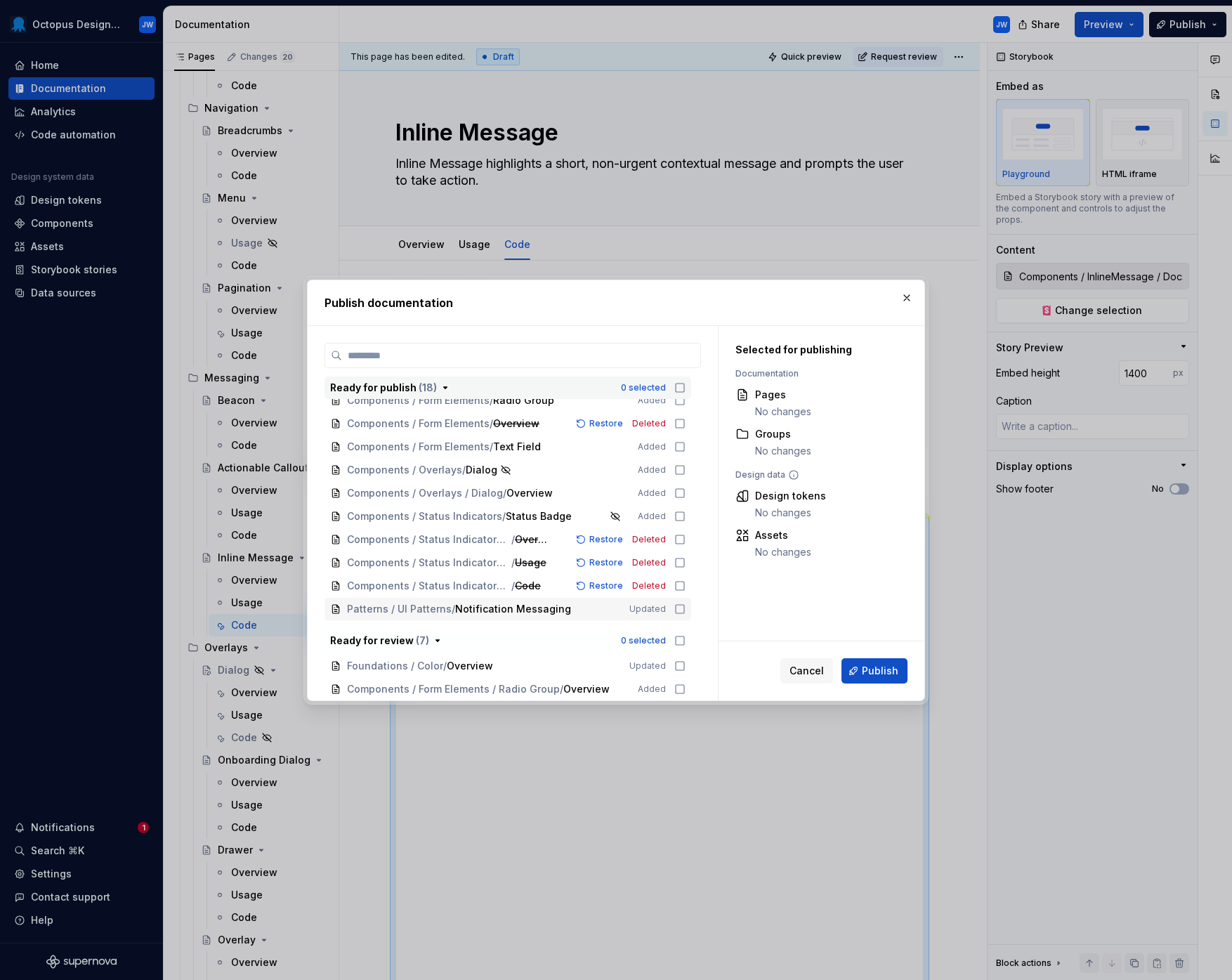
scroll to position [557, 0]
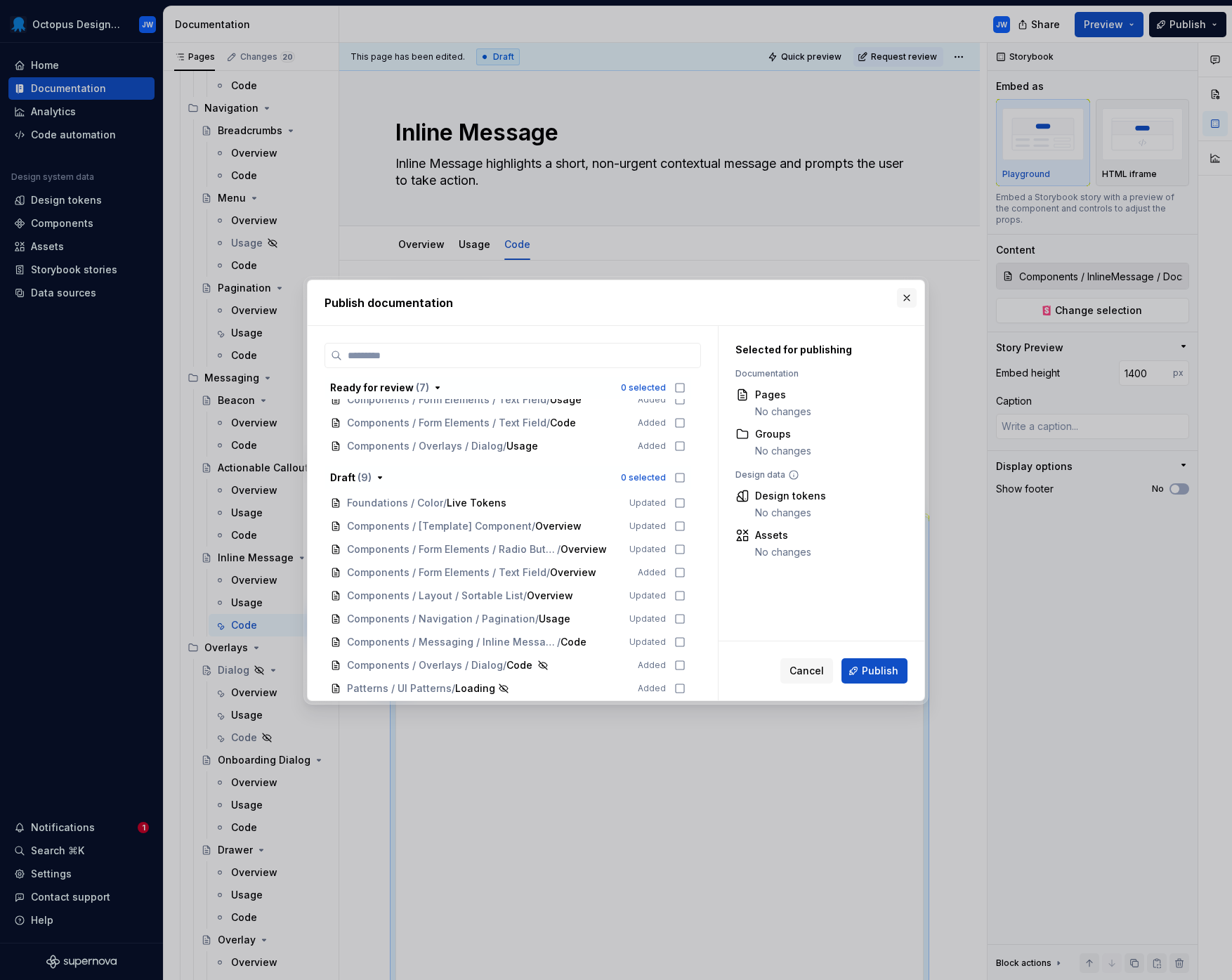
click at [909, 291] on button "button" at bounding box center [906, 297] width 20 height 20
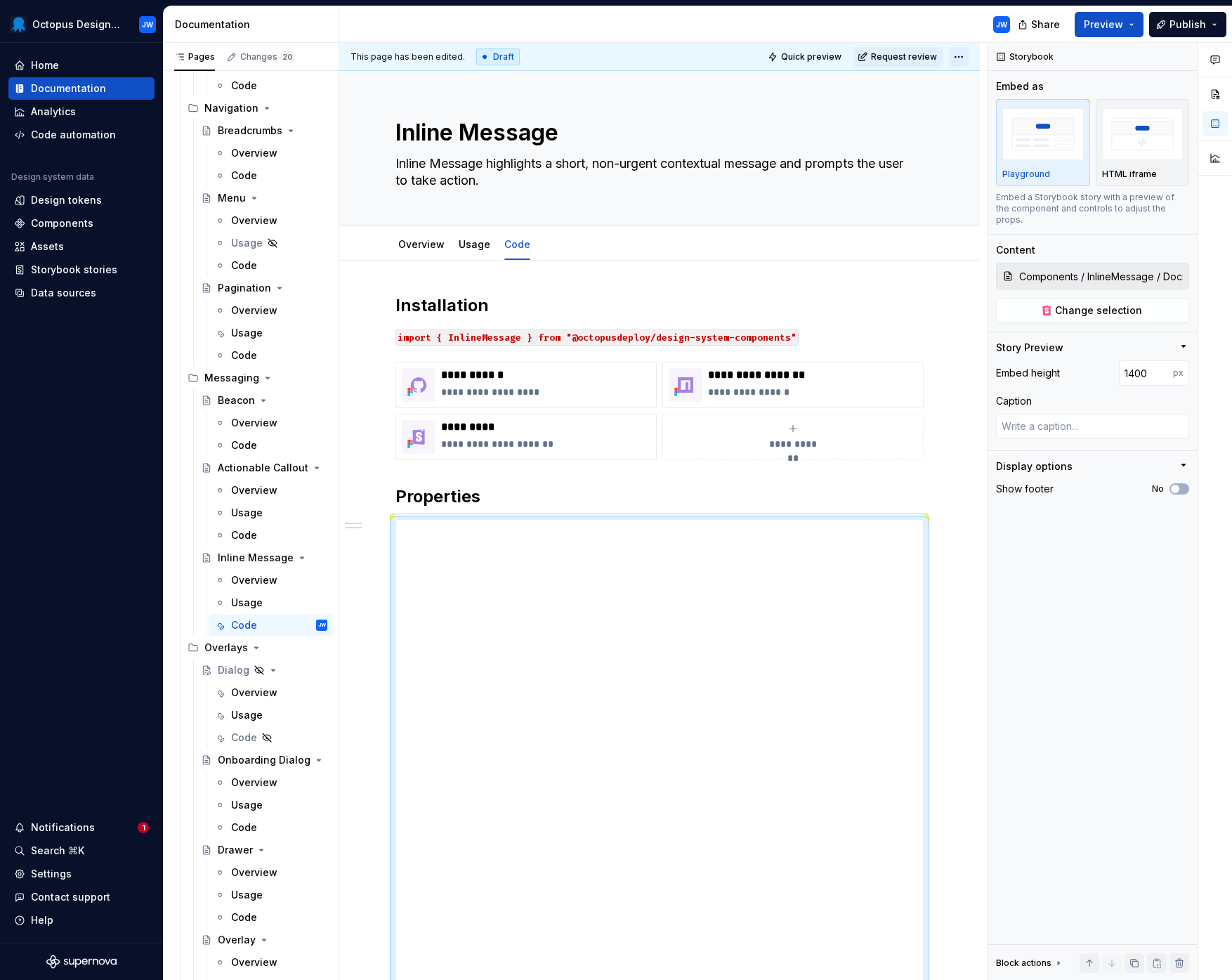
click at [953, 57] on html "Octopus Design System JW Home Documentation Analytics Code automation Design sy…" at bounding box center [616, 490] width 1232 height 980
click at [1111, 151] on div "Ready for publish" at bounding box center [1146, 155] width 143 height 22
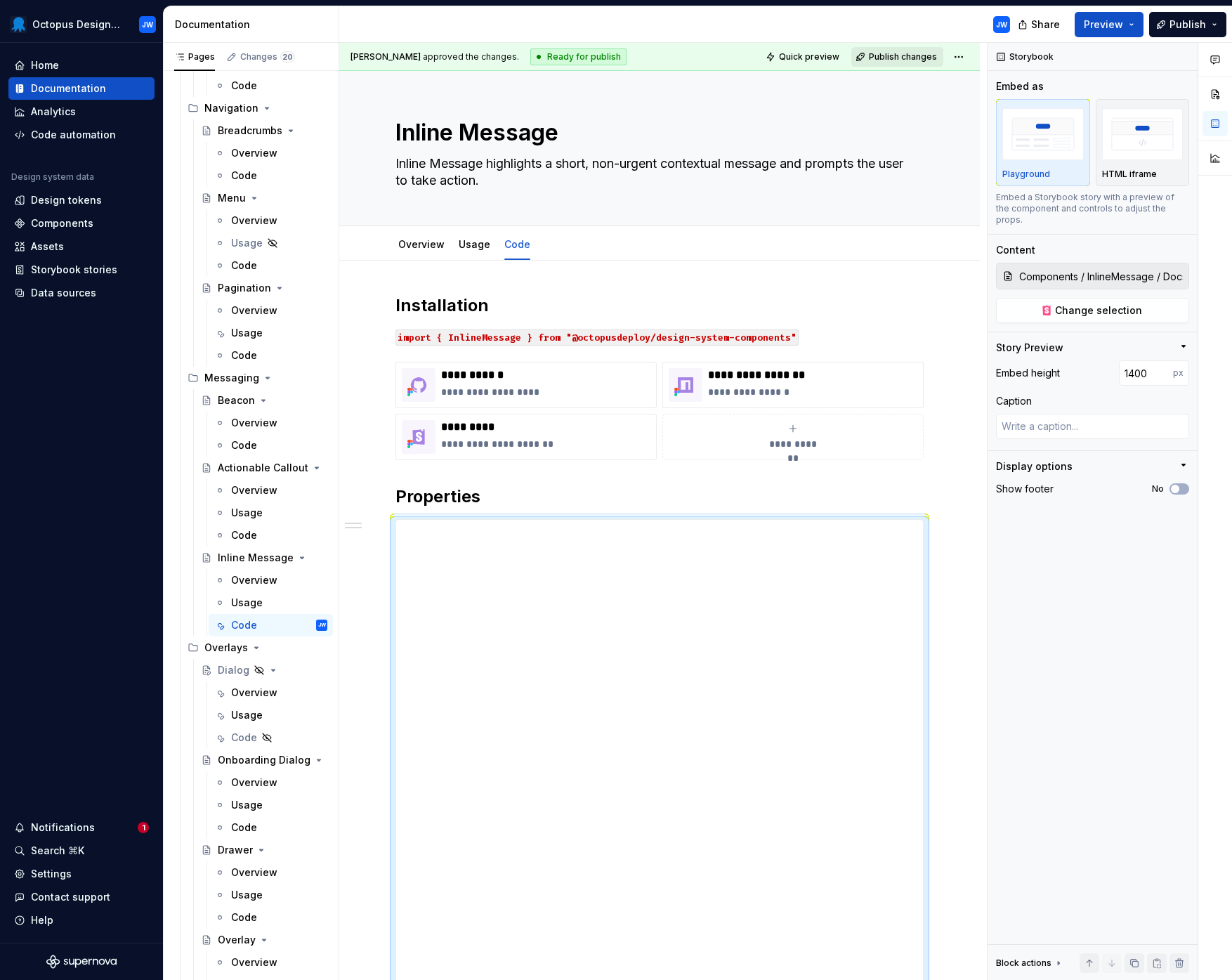
click at [914, 58] on span "Publish changes" at bounding box center [903, 57] width 68 height 12
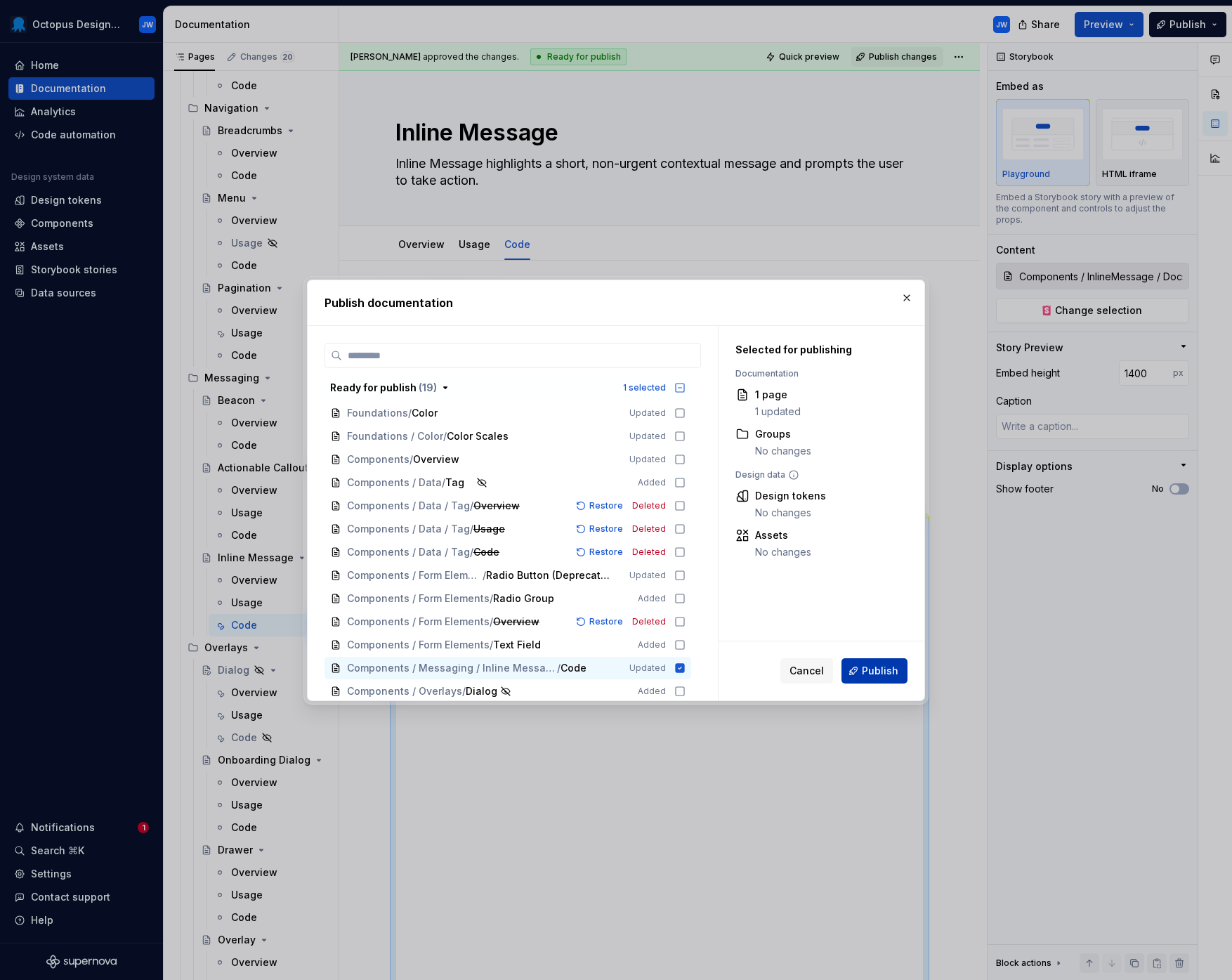
click at [866, 665] on span "Publish" at bounding box center [880, 670] width 36 height 14
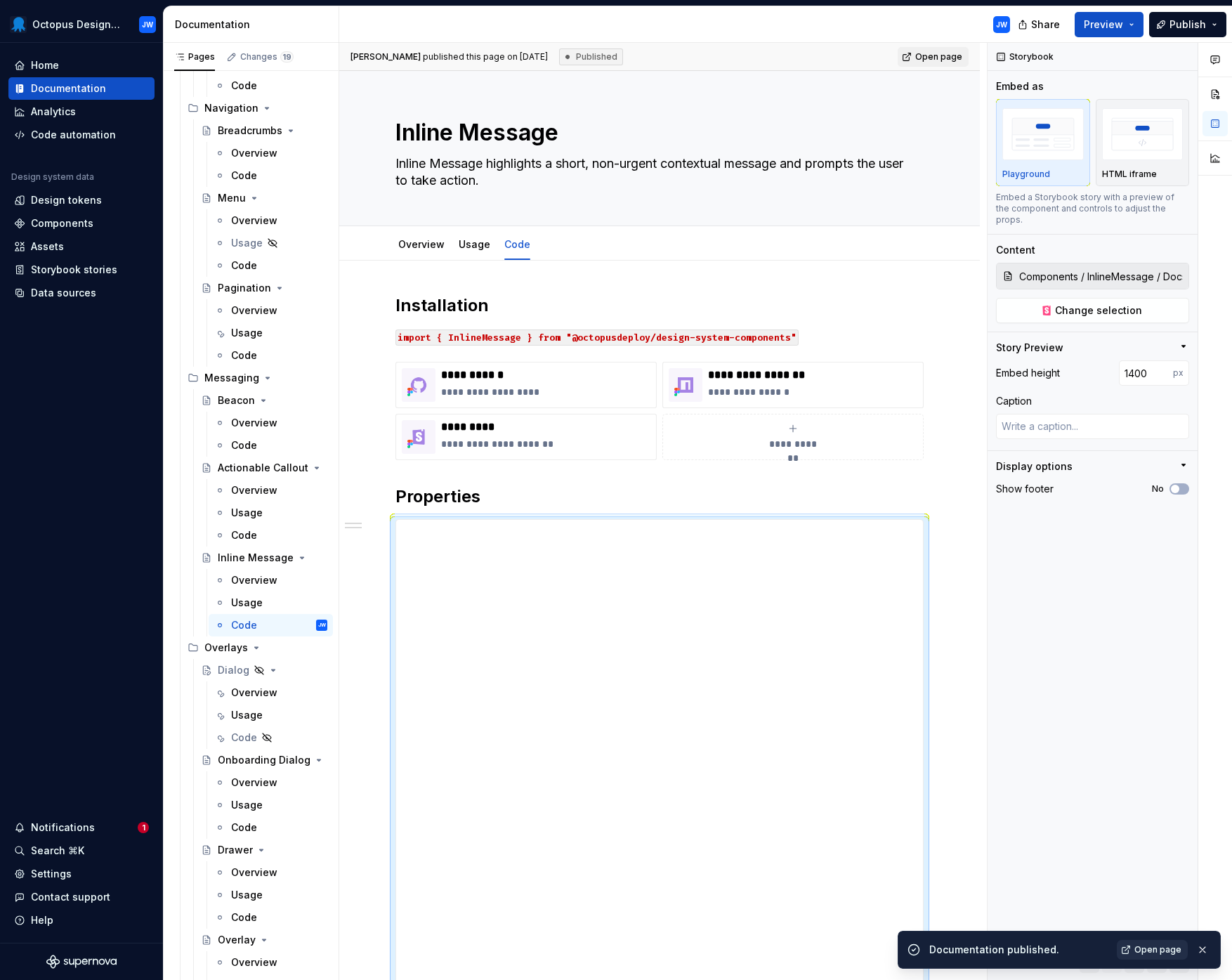
click at [1134, 932] on span "Open page" at bounding box center [1158, 950] width 47 height 12
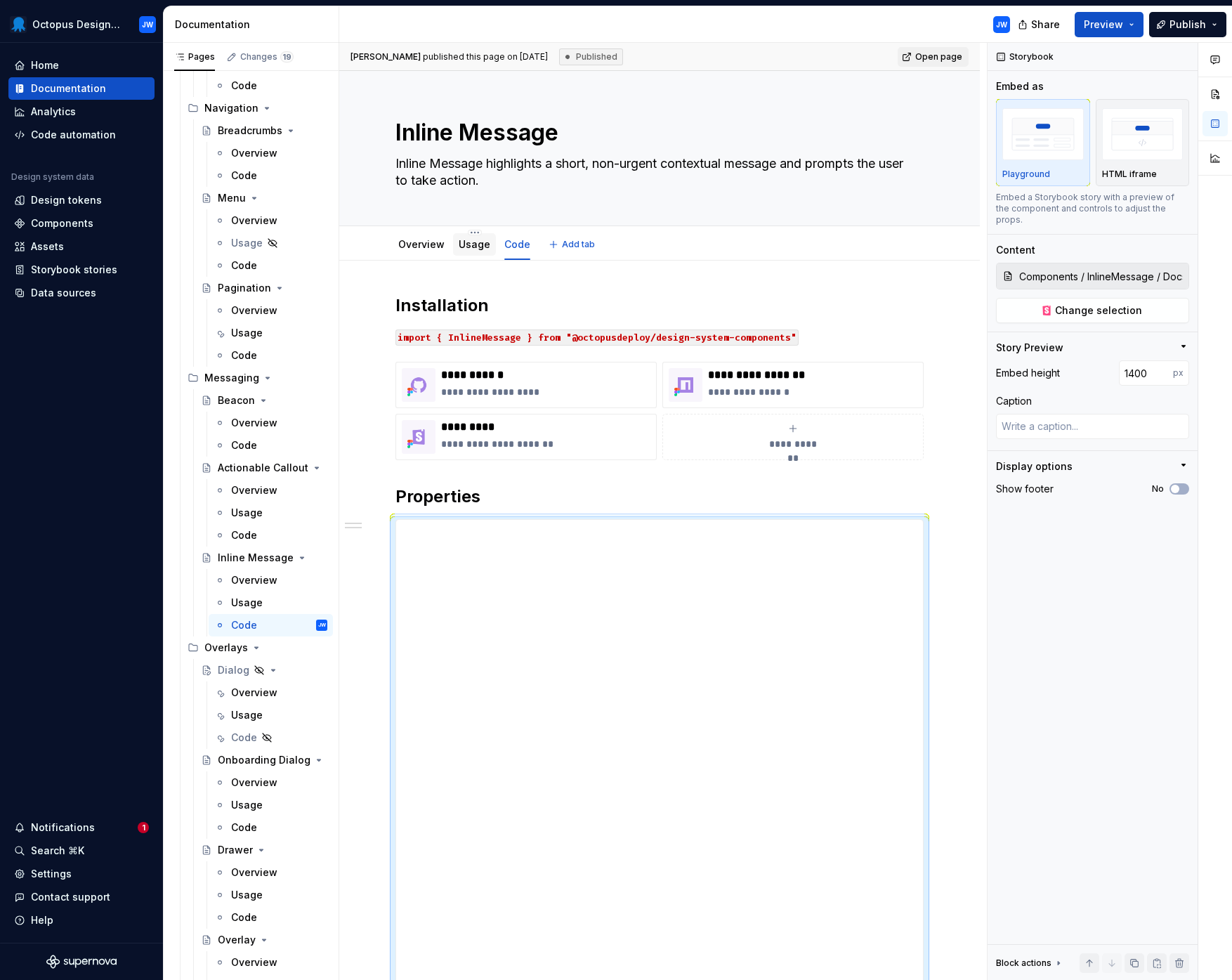
click at [471, 244] on link "Usage" at bounding box center [475, 244] width 32 height 12
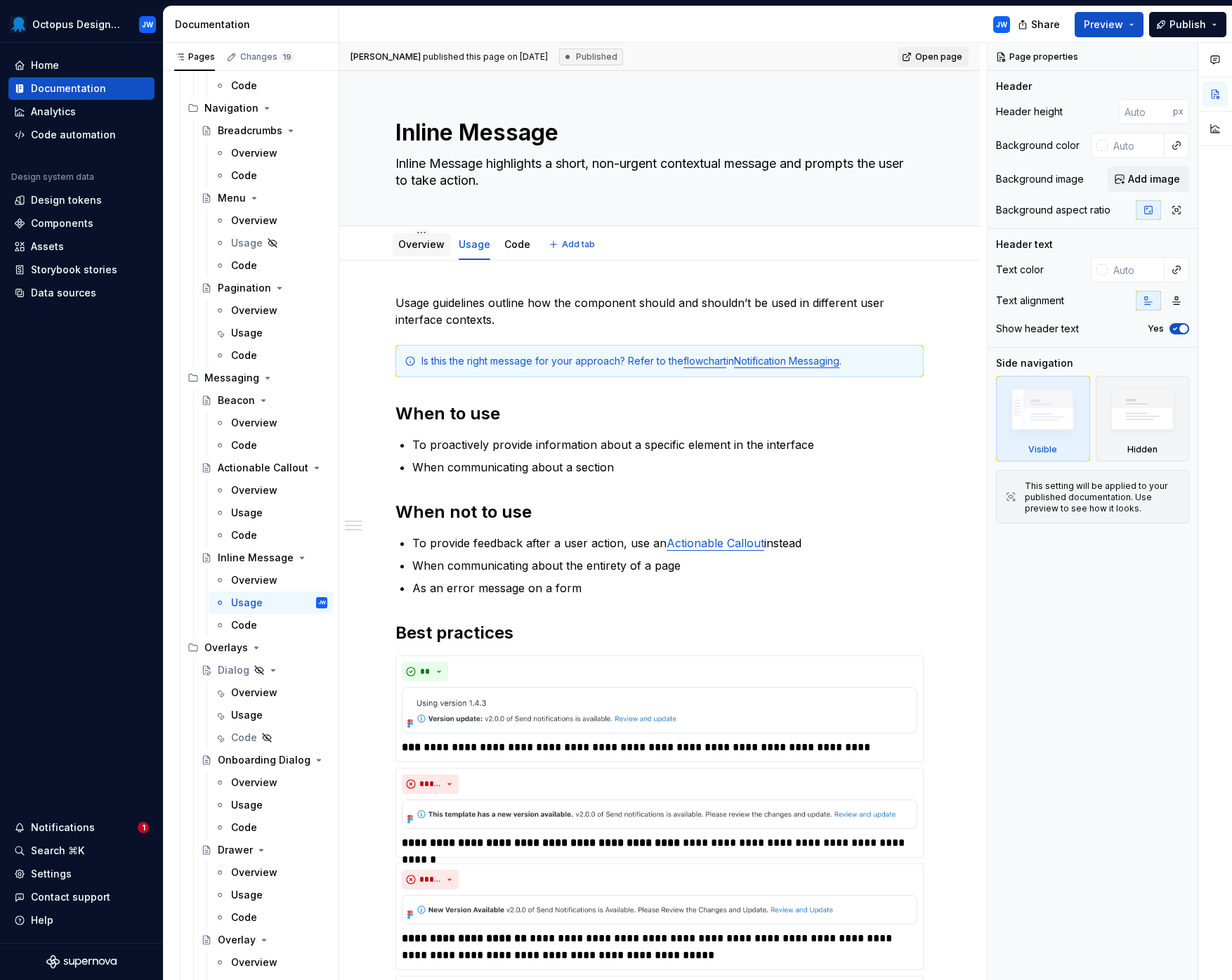
click at [403, 241] on link "Overview" at bounding box center [421, 244] width 46 height 12
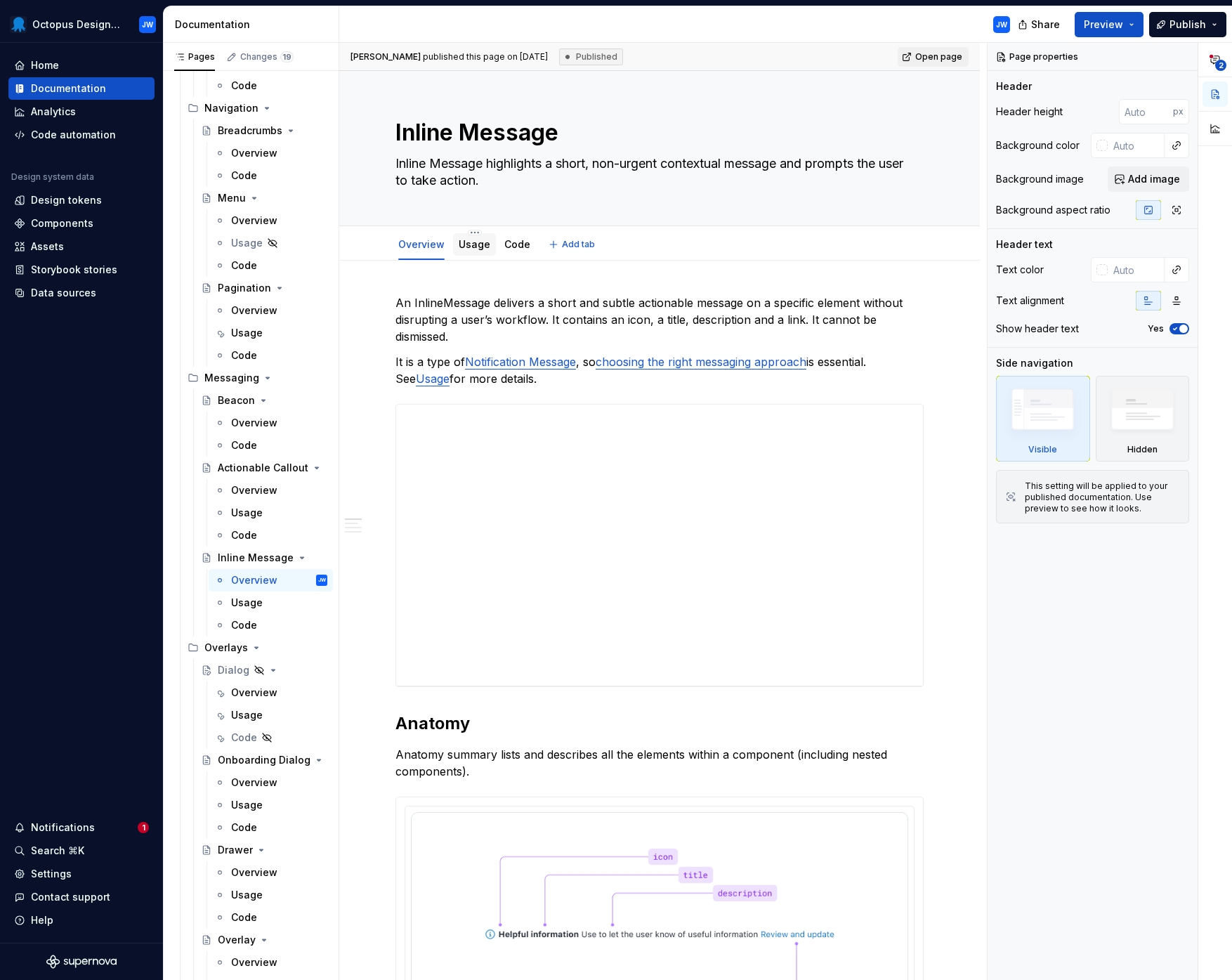
click at [469, 240] on link "Usage" at bounding box center [475, 244] width 32 height 12
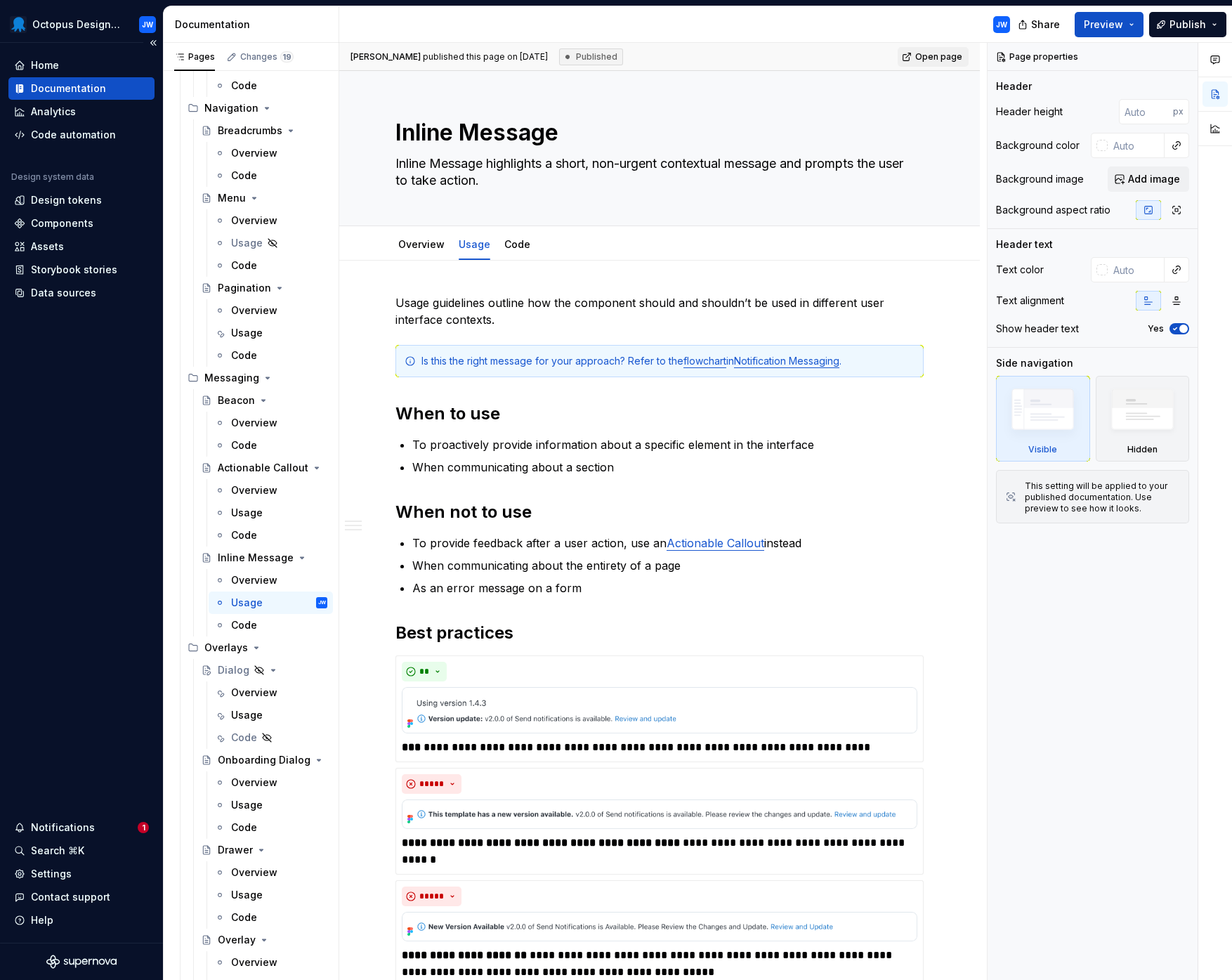
type textarea "*"
